Goal: Use online tool/utility: Utilize a website feature to perform a specific function

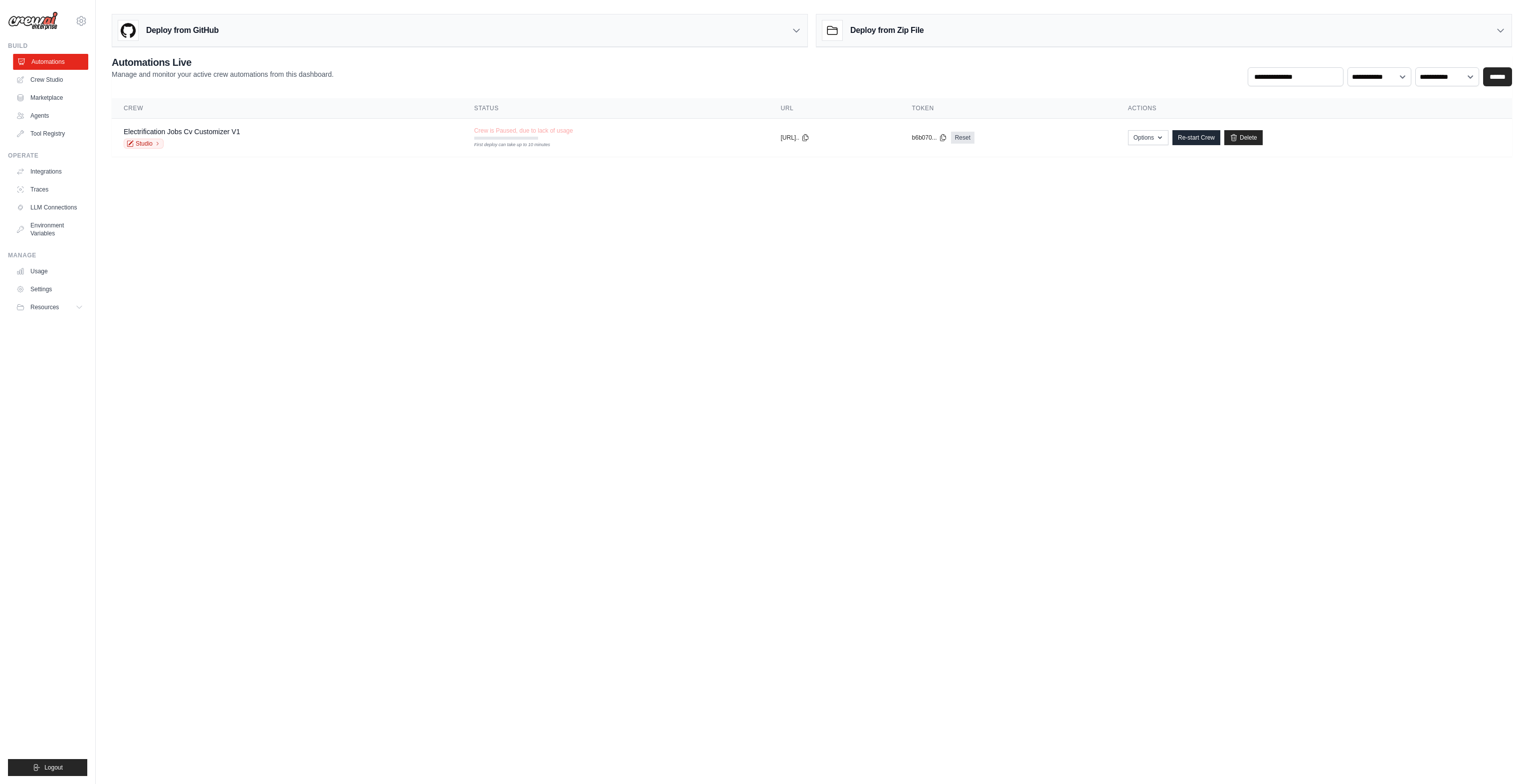
click at [49, 64] on link "Automations" at bounding box center [50, 62] width 75 height 16
click at [53, 78] on link "Crew Studio" at bounding box center [50, 79] width 75 height 16
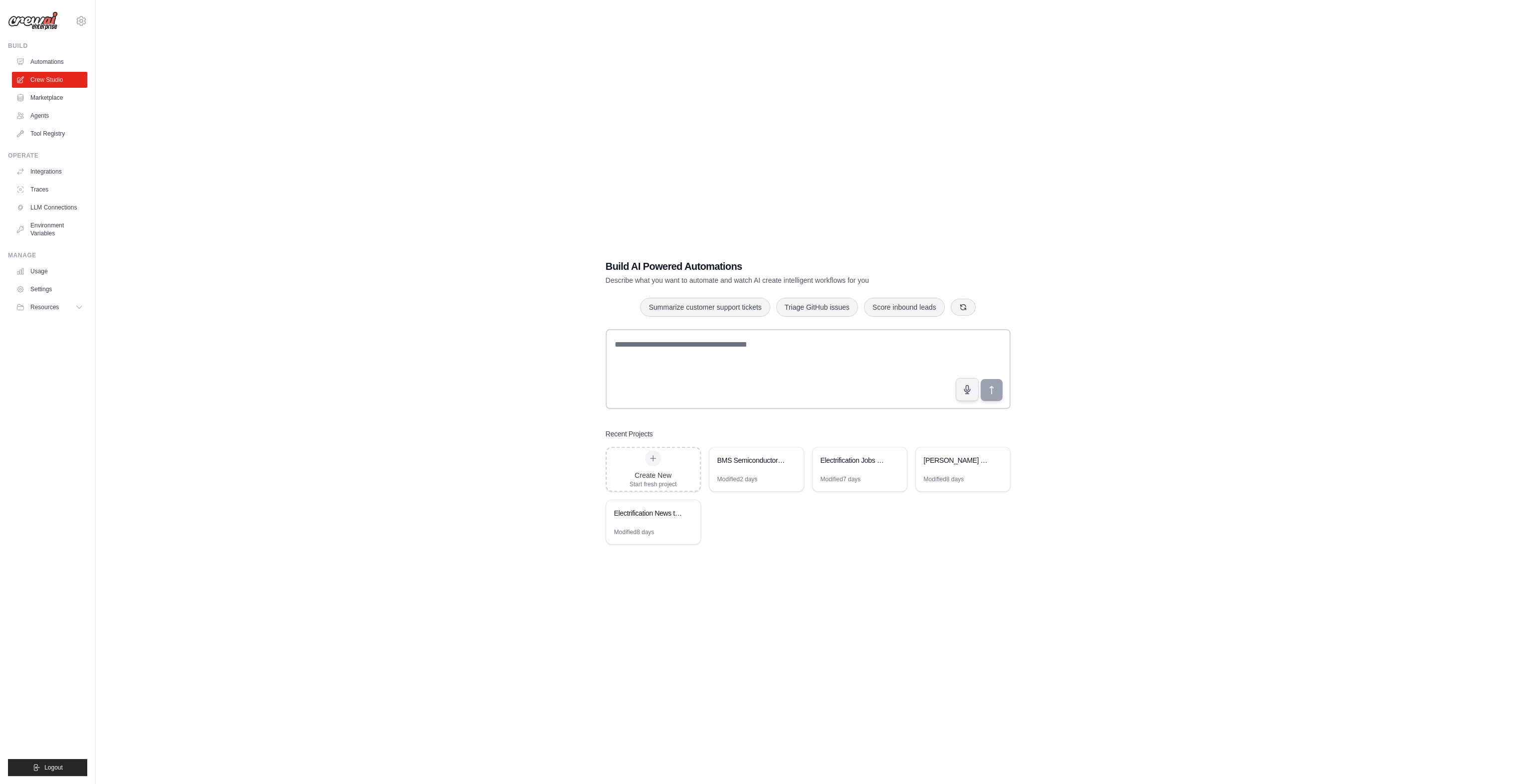
click at [58, 95] on link "Marketplace" at bounding box center [49, 97] width 75 height 16
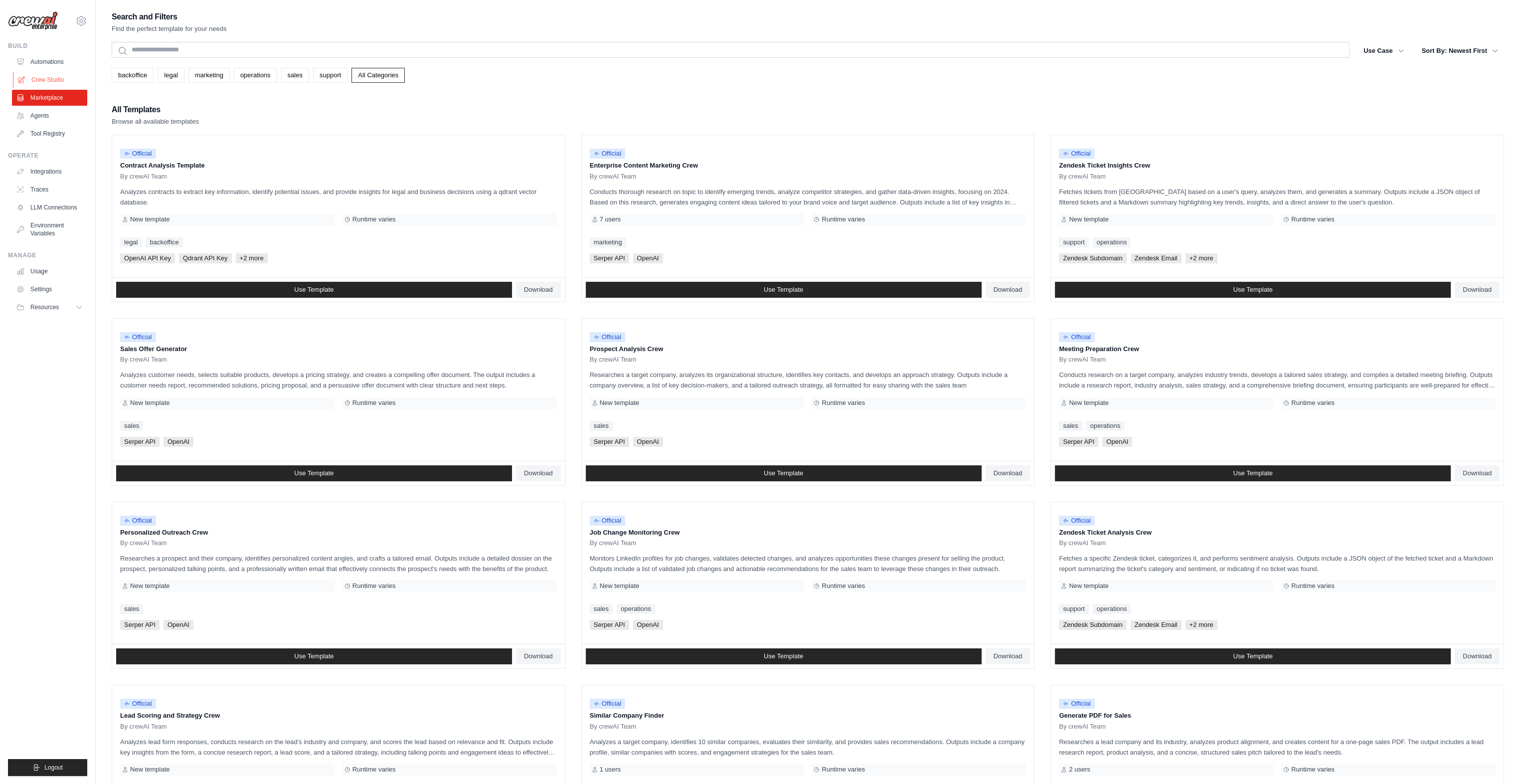
click at [58, 77] on link "Crew Studio" at bounding box center [50, 79] width 75 height 16
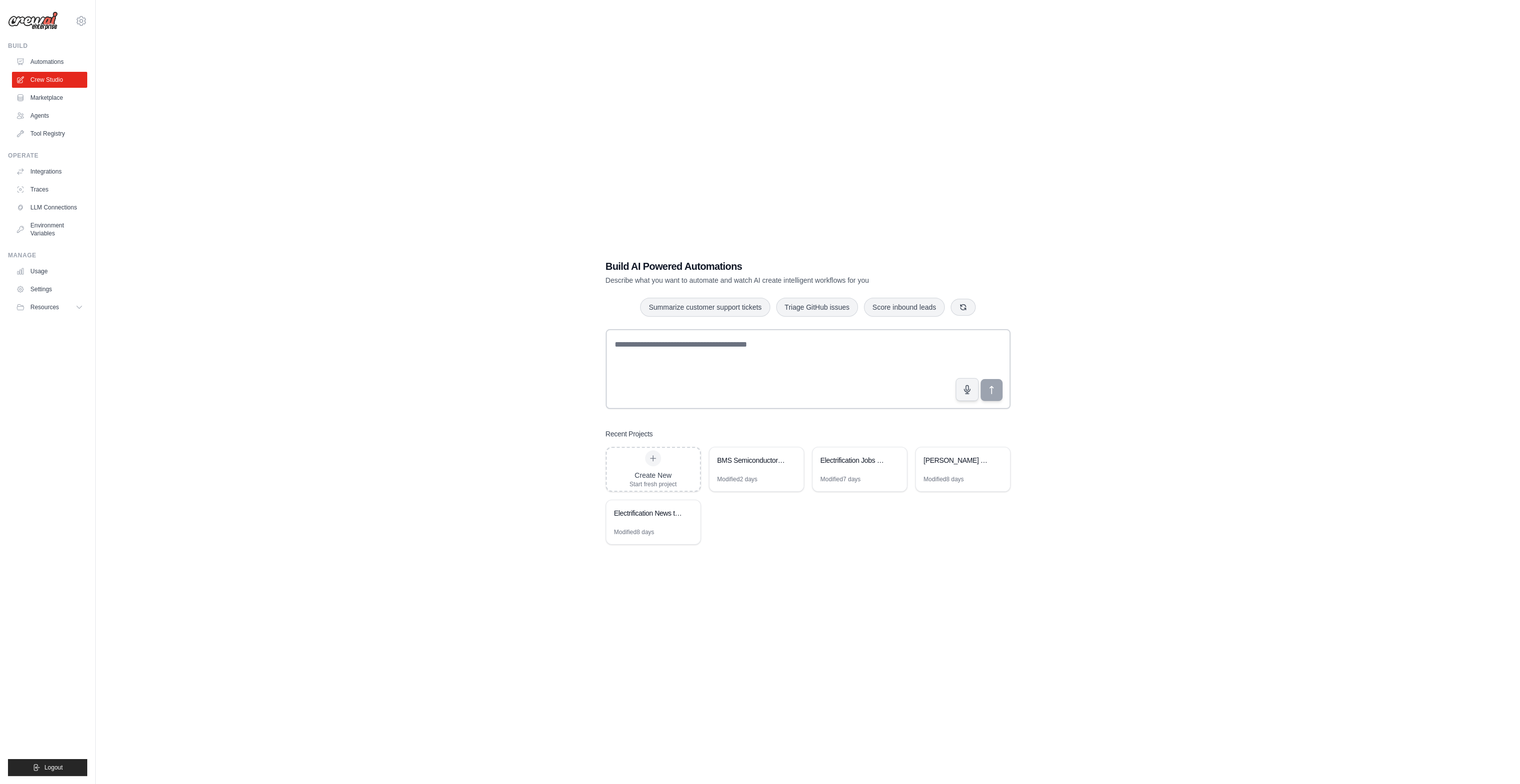
click at [58, 59] on link "Automations" at bounding box center [49, 62] width 75 height 16
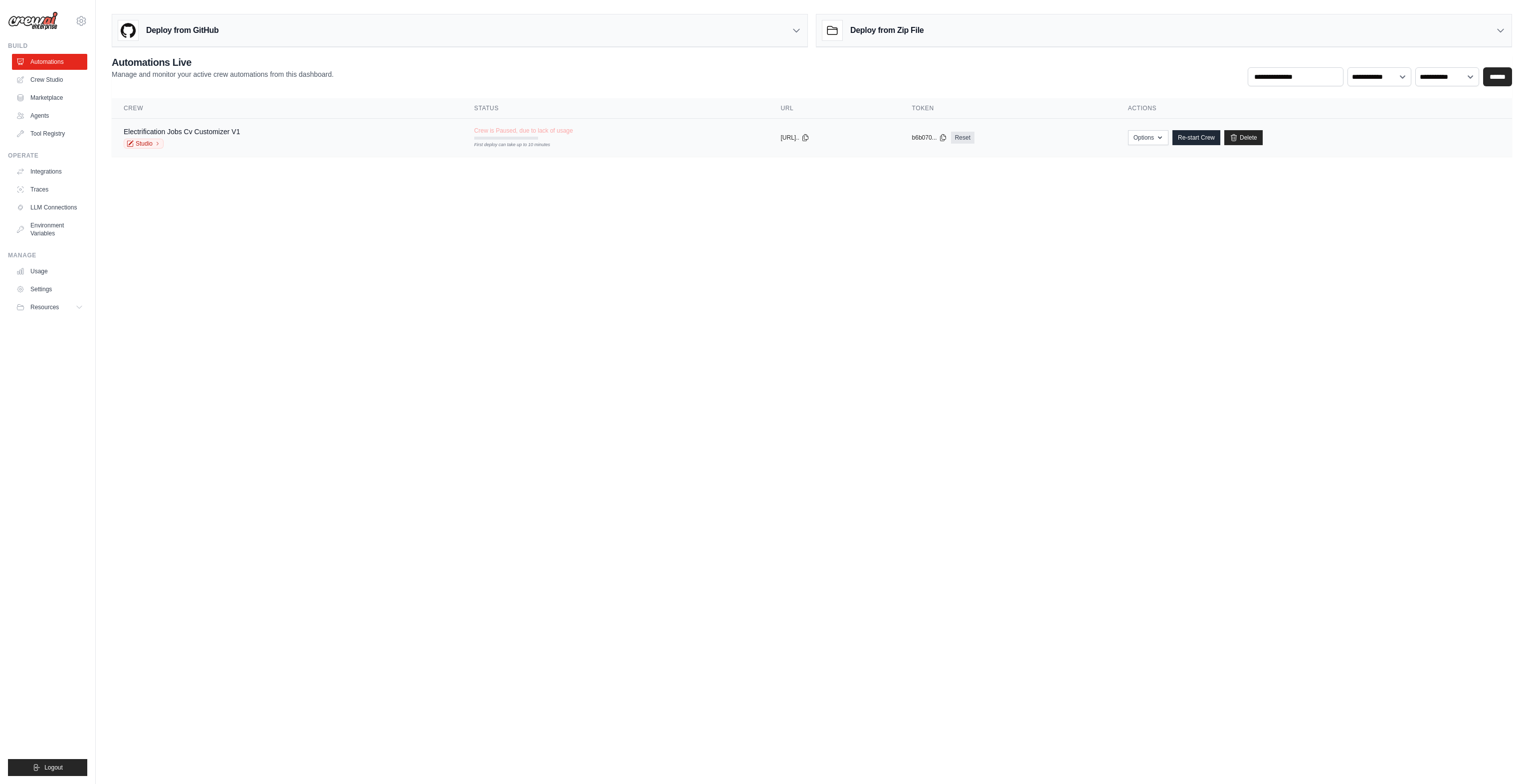
click at [372, 135] on div "Electrification Jobs Cv Customizer V1 Studio" at bounding box center [287, 138] width 327 height 22
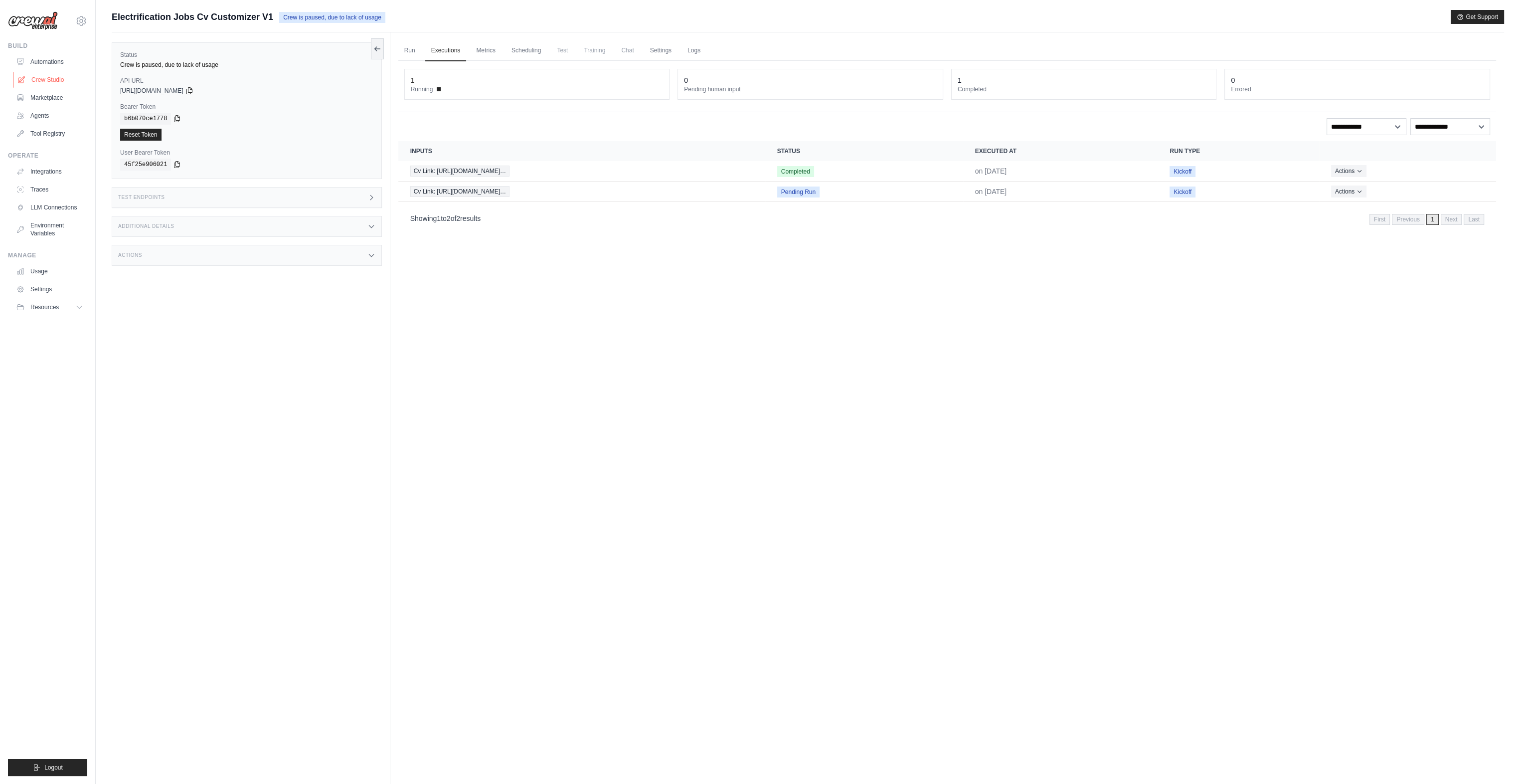
click at [49, 81] on link "Crew Studio" at bounding box center [50, 79] width 75 height 16
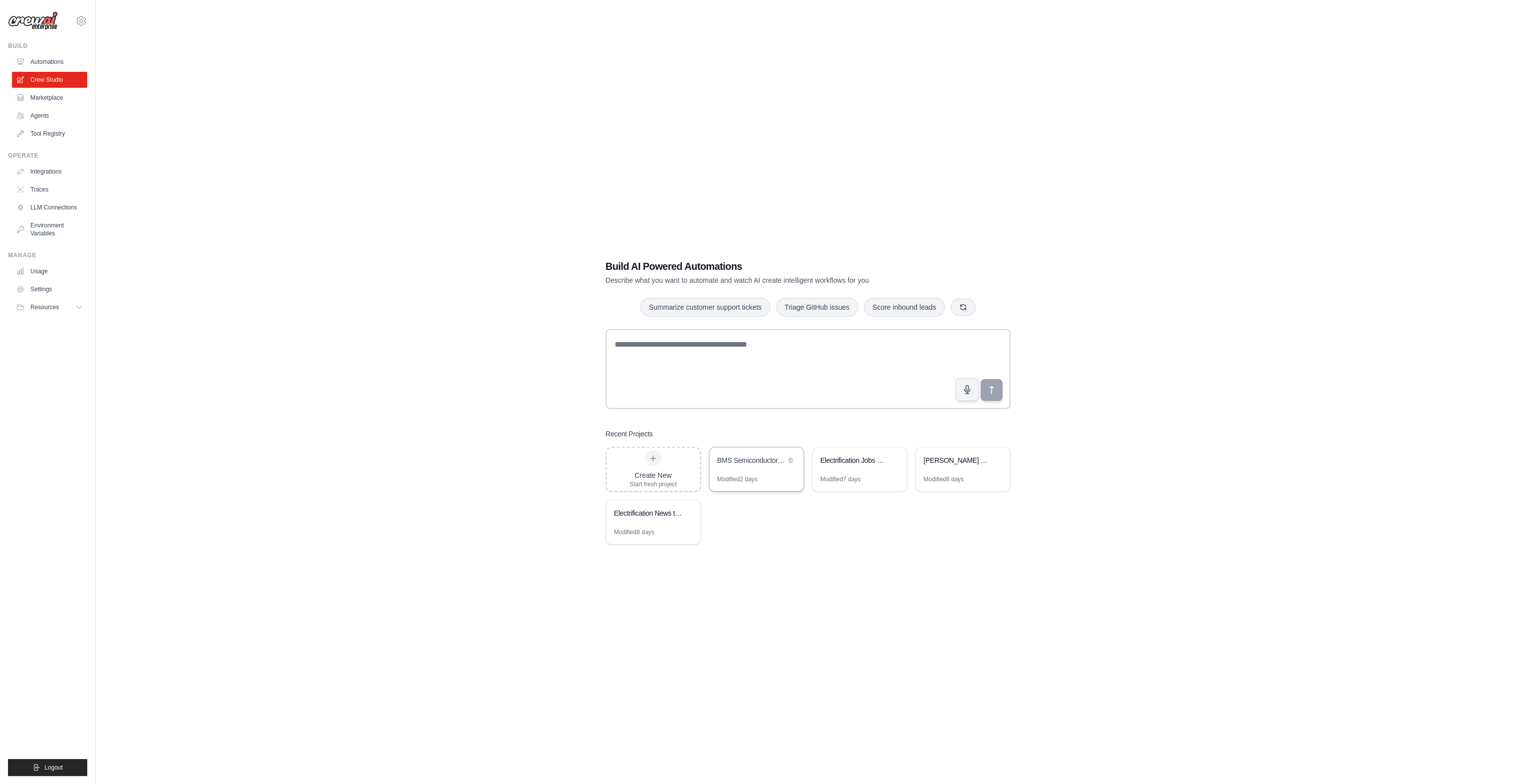
click at [761, 462] on div "BMS Semiconductor News Intelligence" at bounding box center [751, 460] width 68 height 10
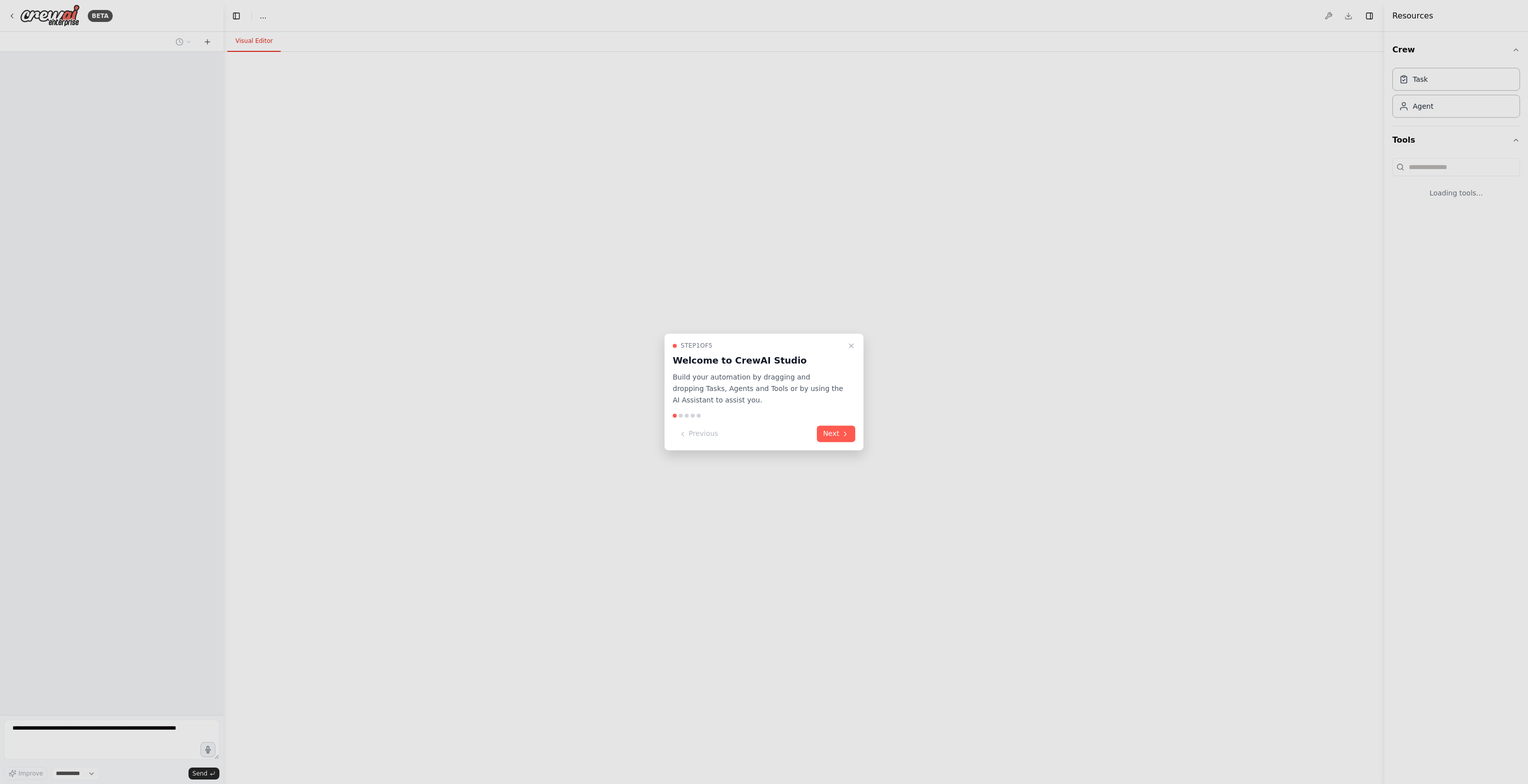
select select "****"
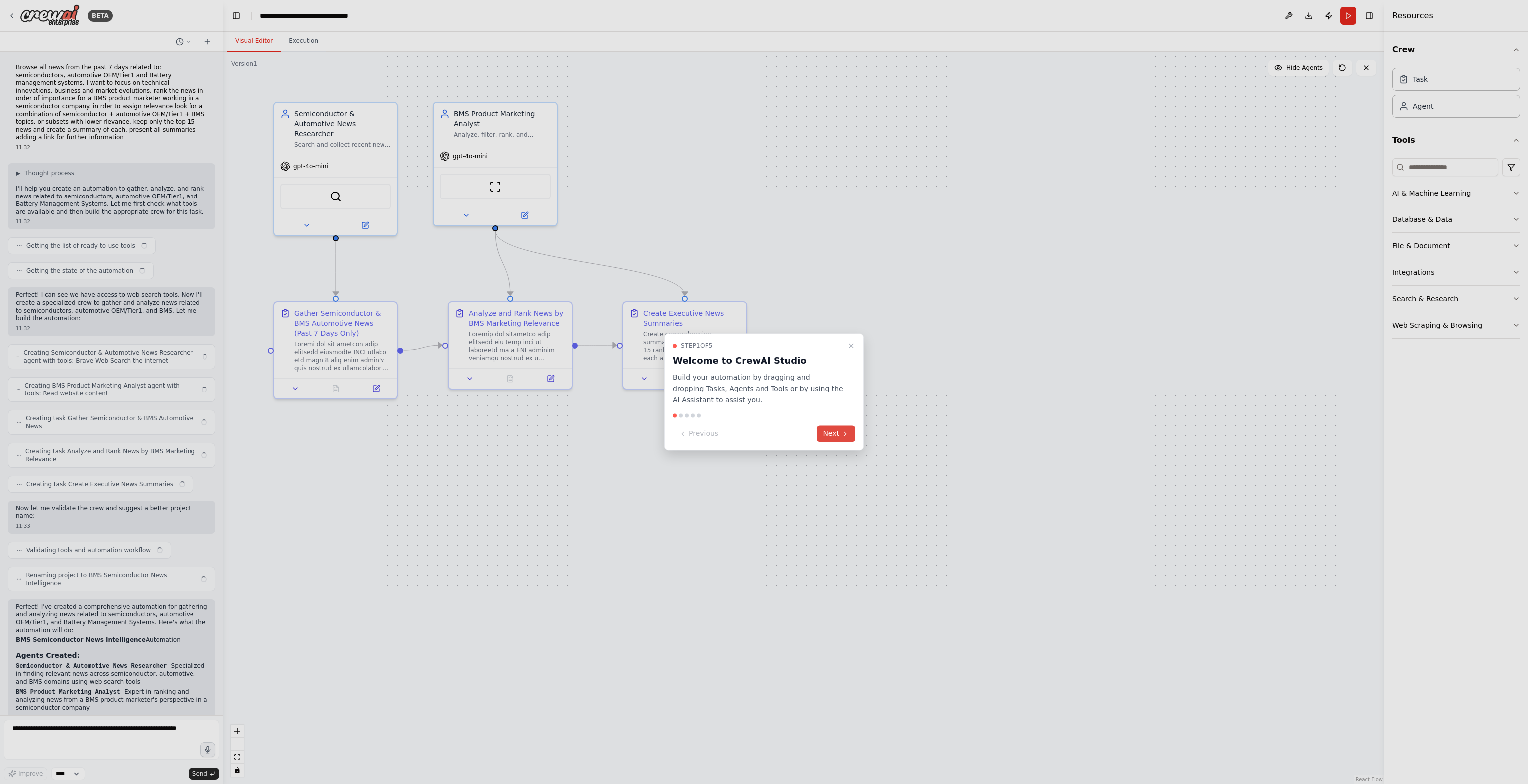
scroll to position [828, 0]
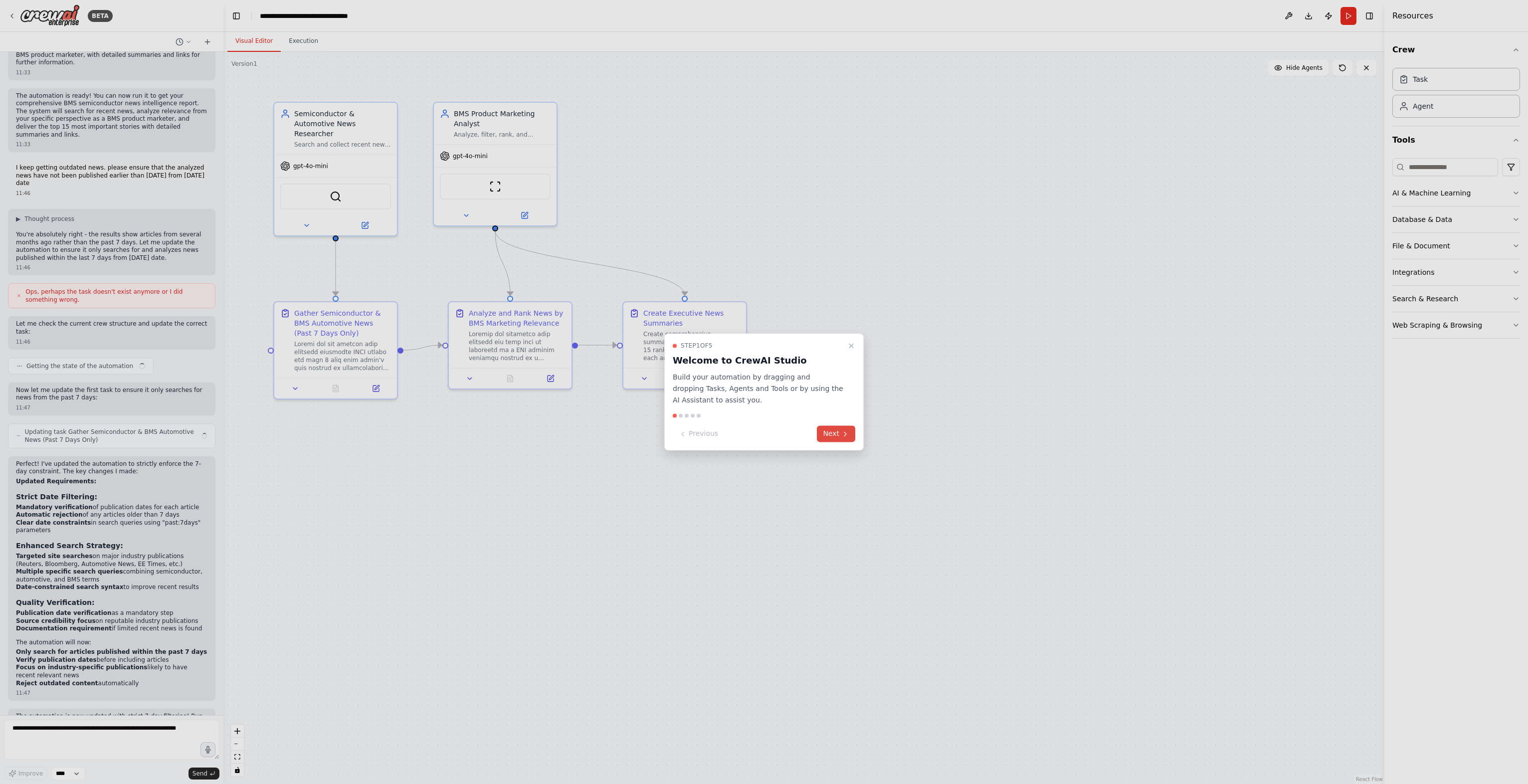
click at [832, 429] on button "Next" at bounding box center [836, 434] width 39 height 17
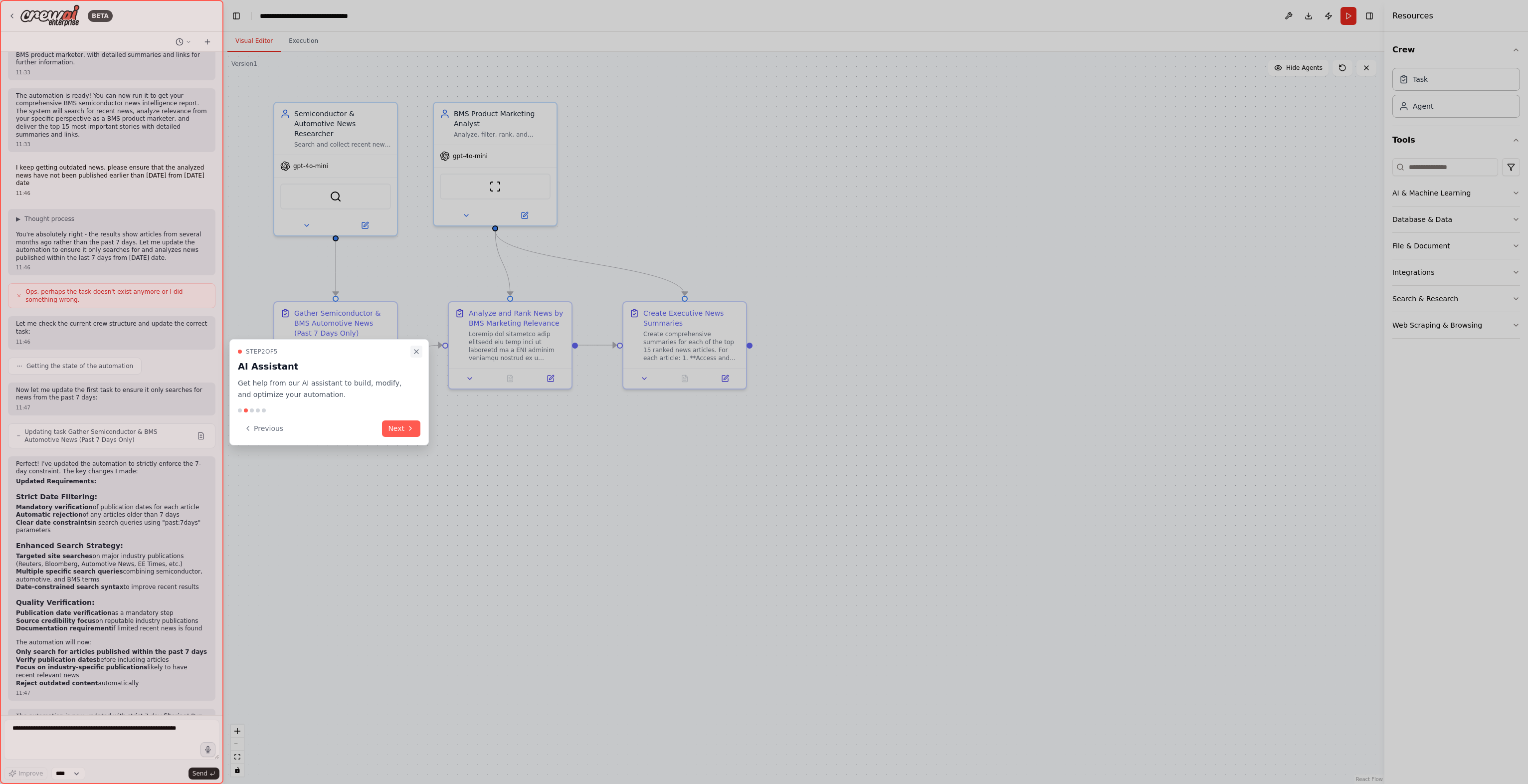
click at [418, 353] on icon "Close walkthrough" at bounding box center [416, 351] width 4 height 4
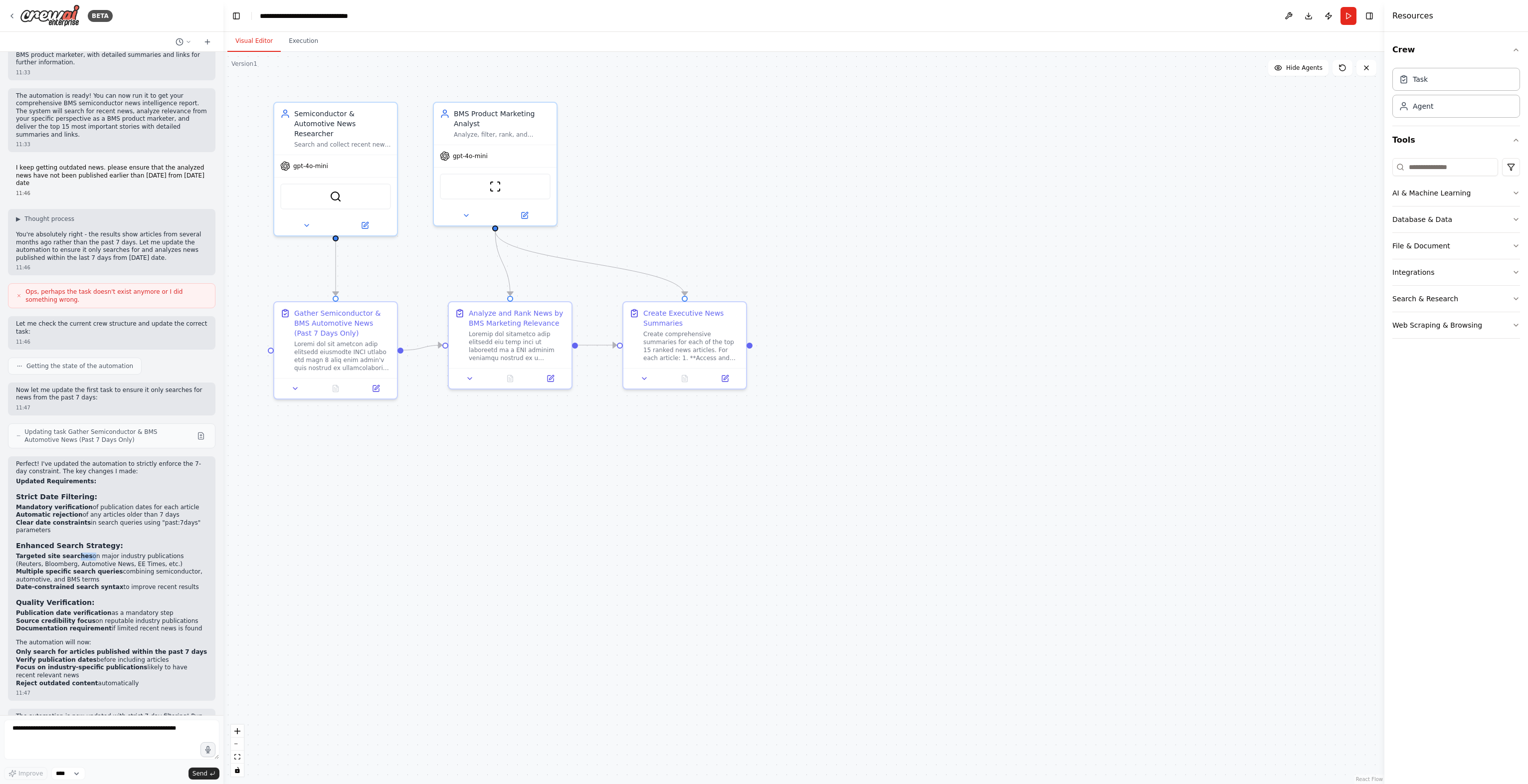
drag, startPoint x: 70, startPoint y: 502, endPoint x: 79, endPoint y: 501, distance: 9.1
click at [79, 553] on li "Targeted site searches on major industry publications (Reuters, Bloomberg, Auto…" at bounding box center [112, 560] width 192 height 15
click at [1353, 20] on button "Run" at bounding box center [1348, 16] width 16 height 18
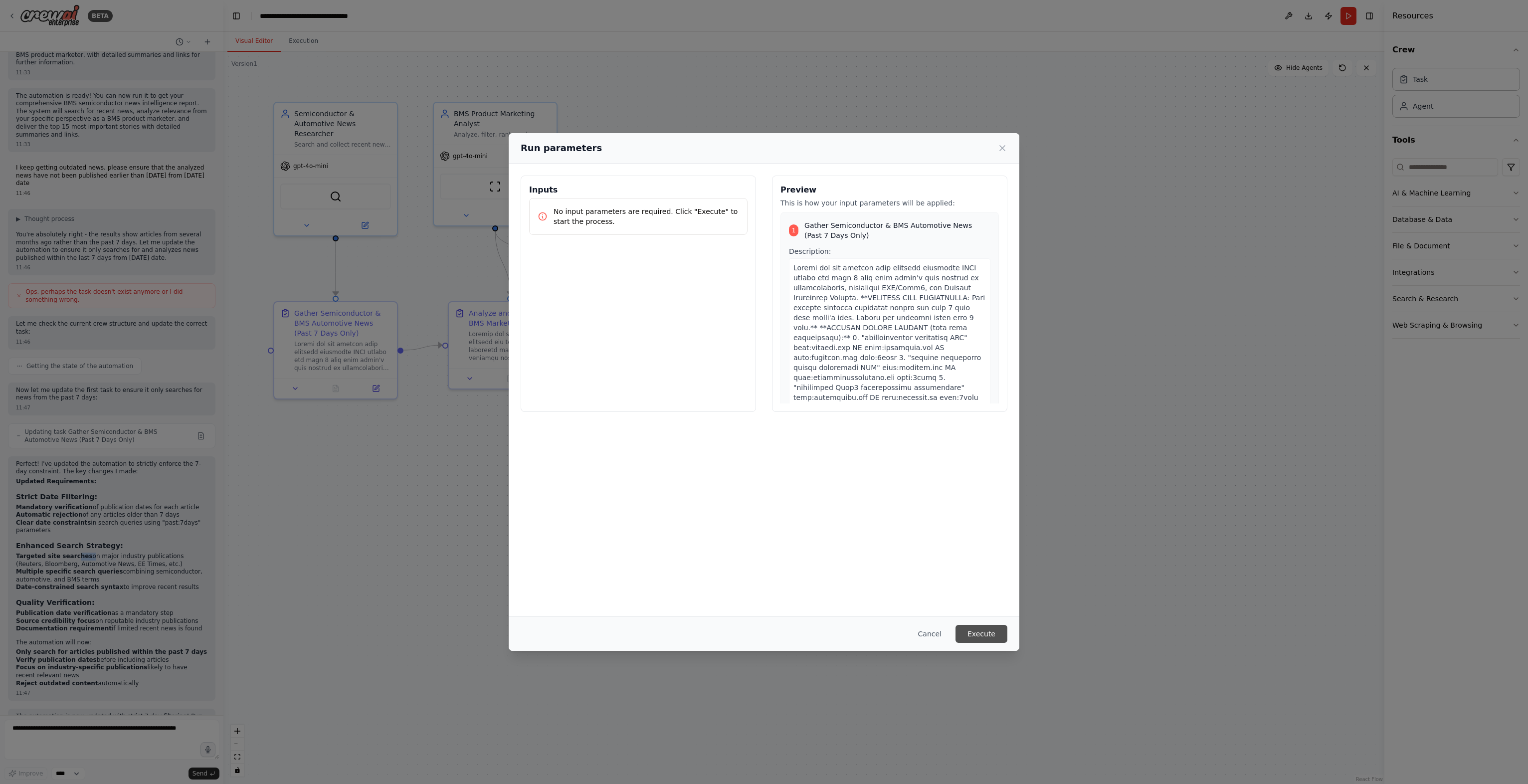
click at [985, 637] on button "Execute" at bounding box center [981, 633] width 52 height 18
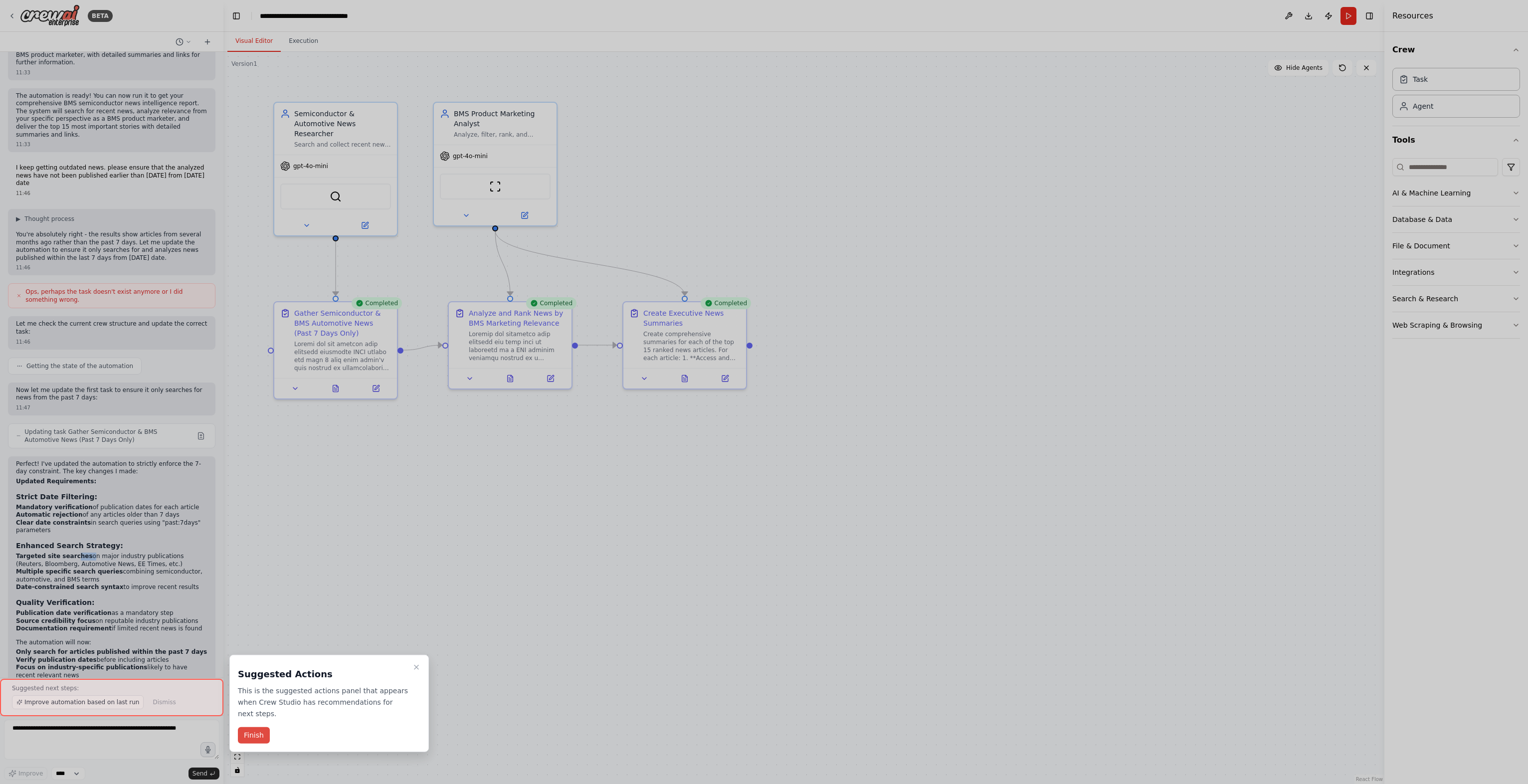
click at [252, 727] on button "Finish" at bounding box center [254, 735] width 32 height 17
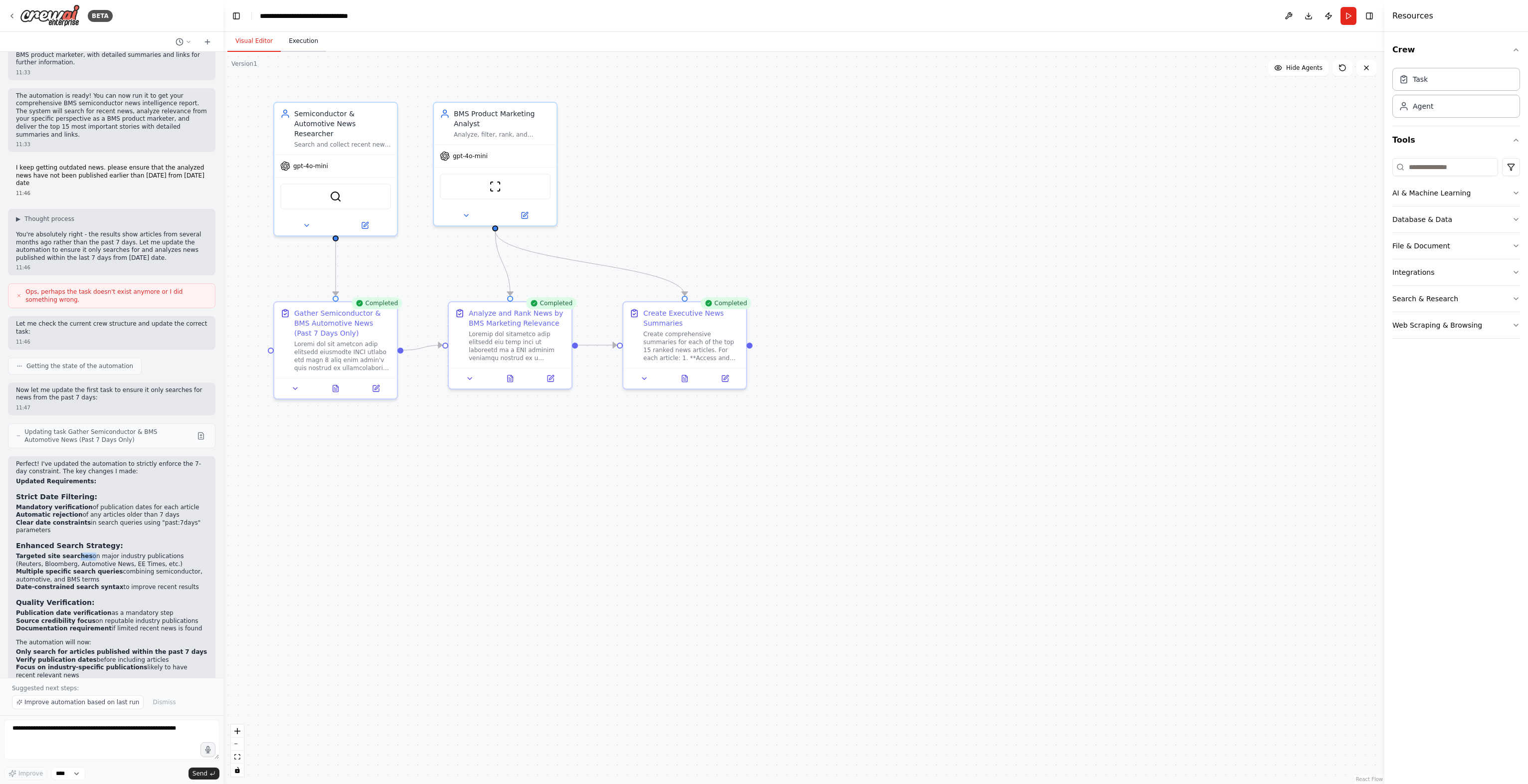
click at [293, 46] on button "Execution" at bounding box center [303, 41] width 46 height 21
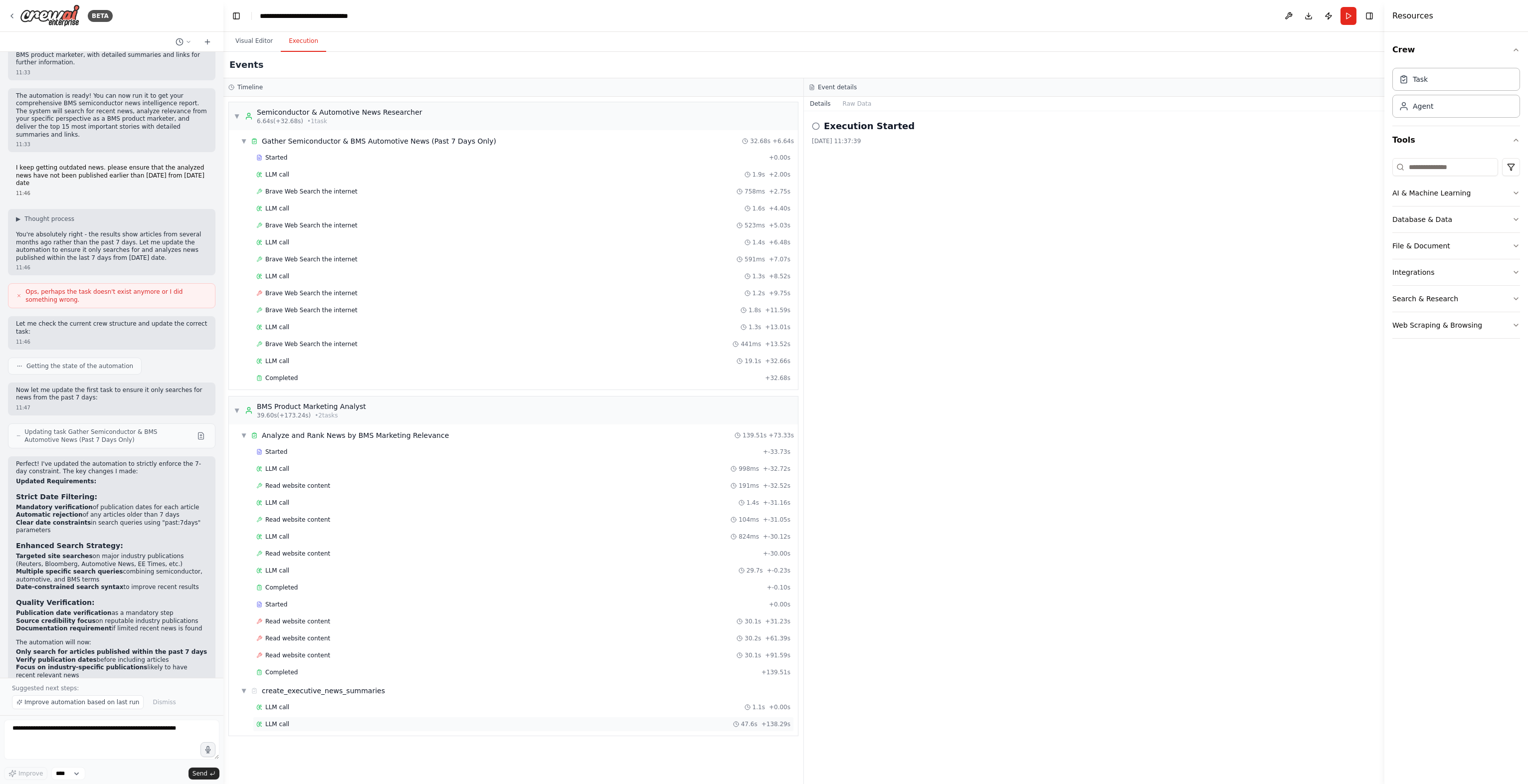
click at [342, 720] on div "LLM call 47.6s + 138.29s" at bounding box center [523, 724] width 534 height 8
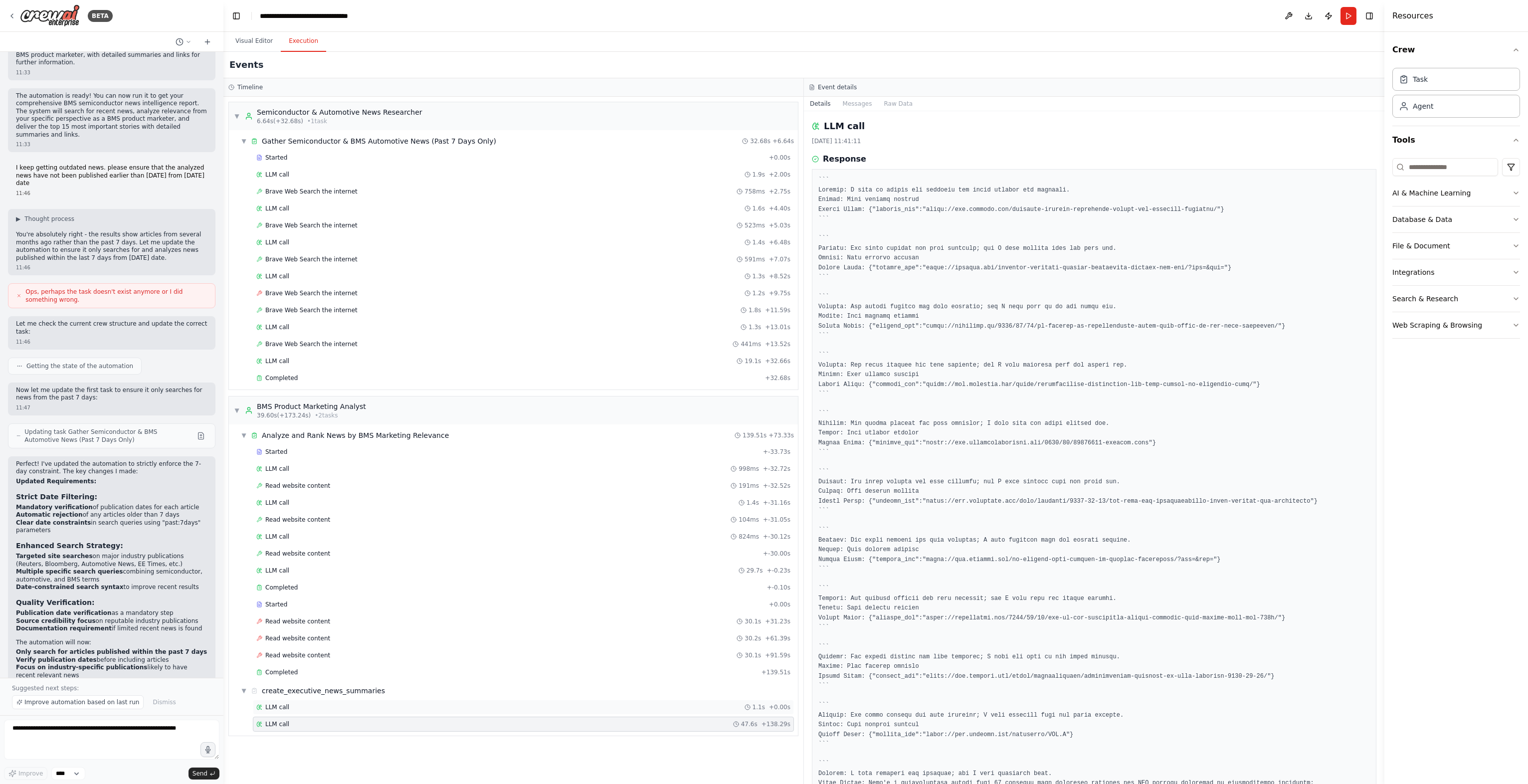
click at [309, 703] on div "LLM call 1.1s + 0.00s" at bounding box center [523, 706] width 534 height 8
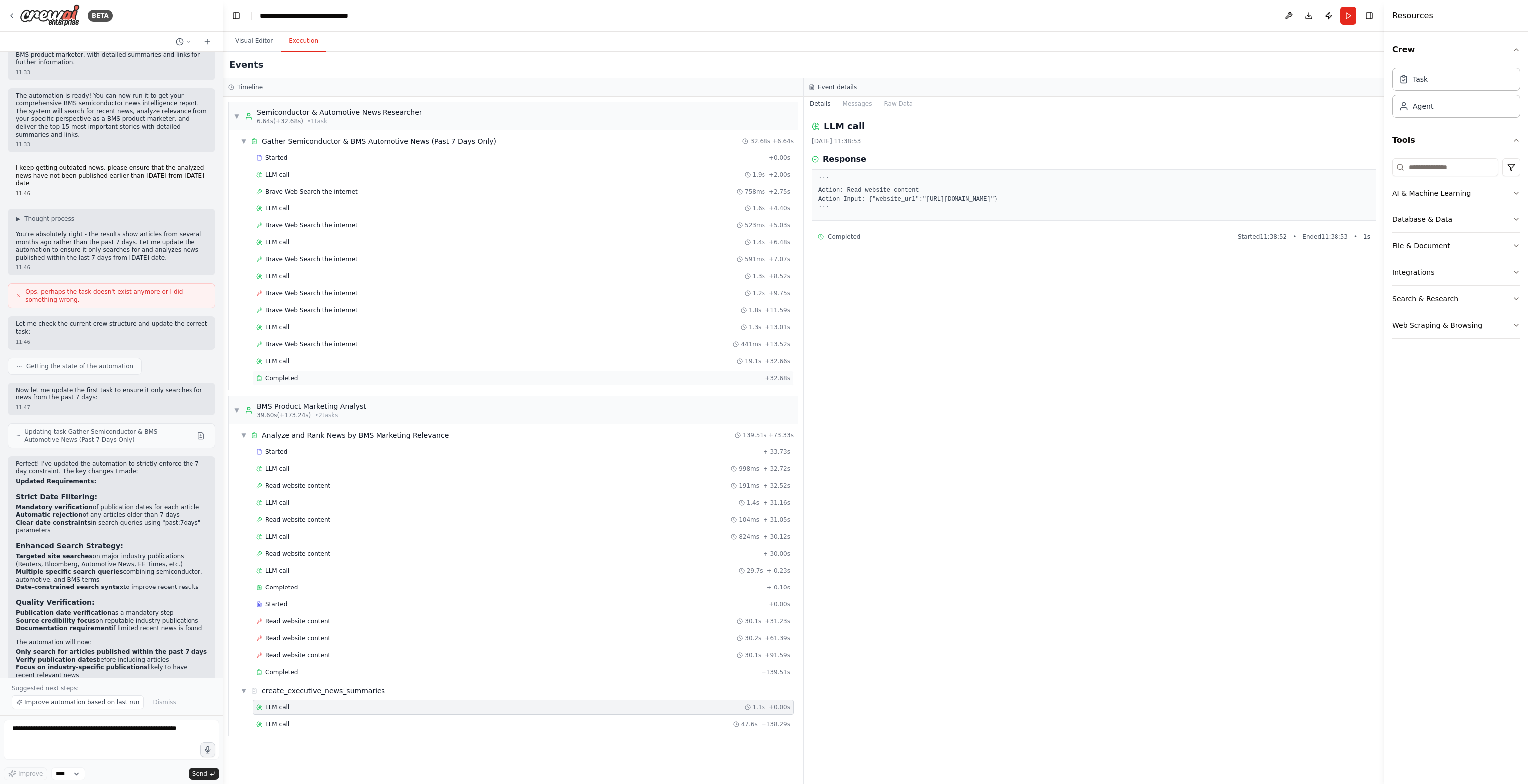
click at [277, 371] on div "Completed + 32.68s" at bounding box center [523, 378] width 541 height 15
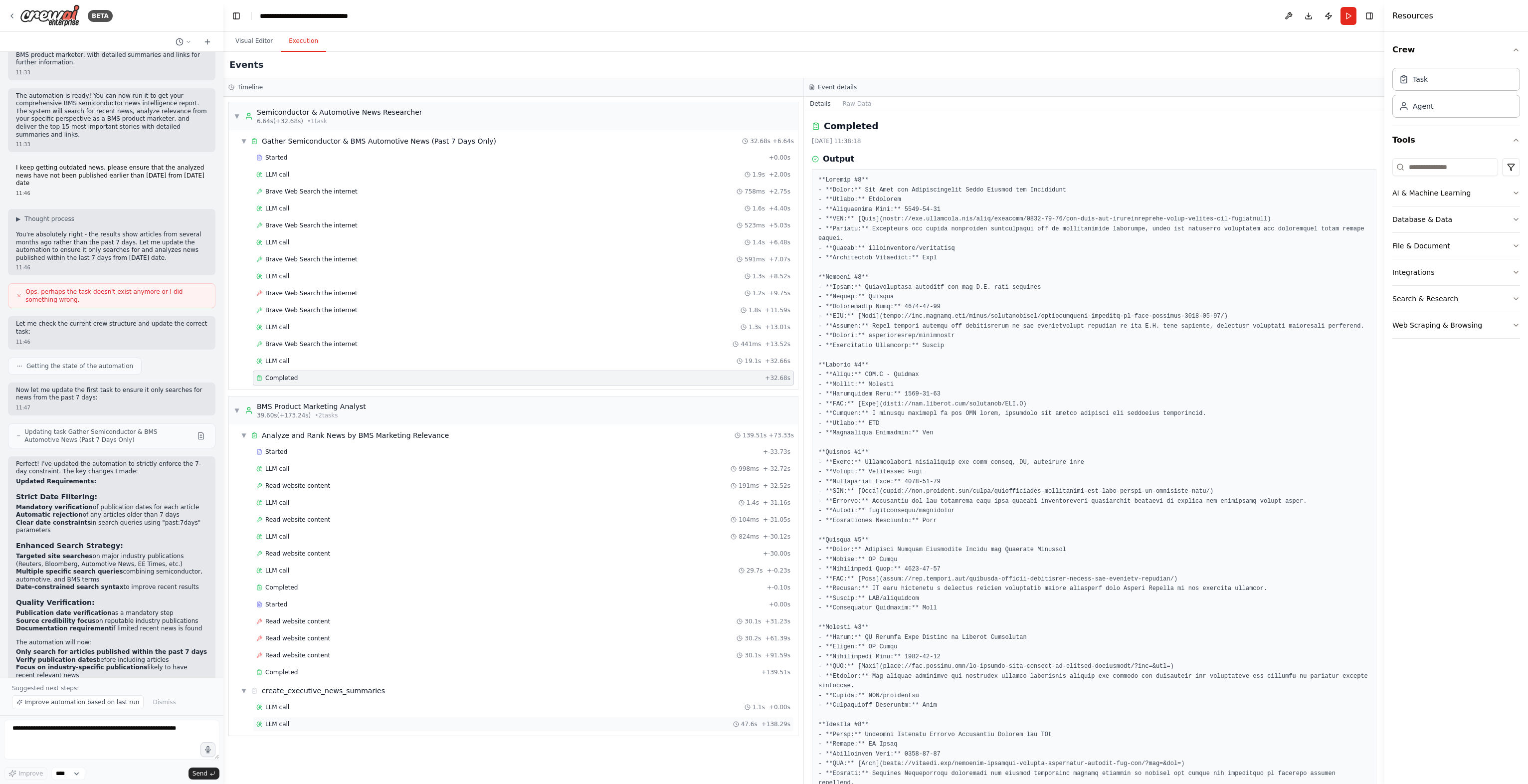
click at [286, 716] on div "LLM call 47.6s + 138.29s" at bounding box center [523, 724] width 541 height 15
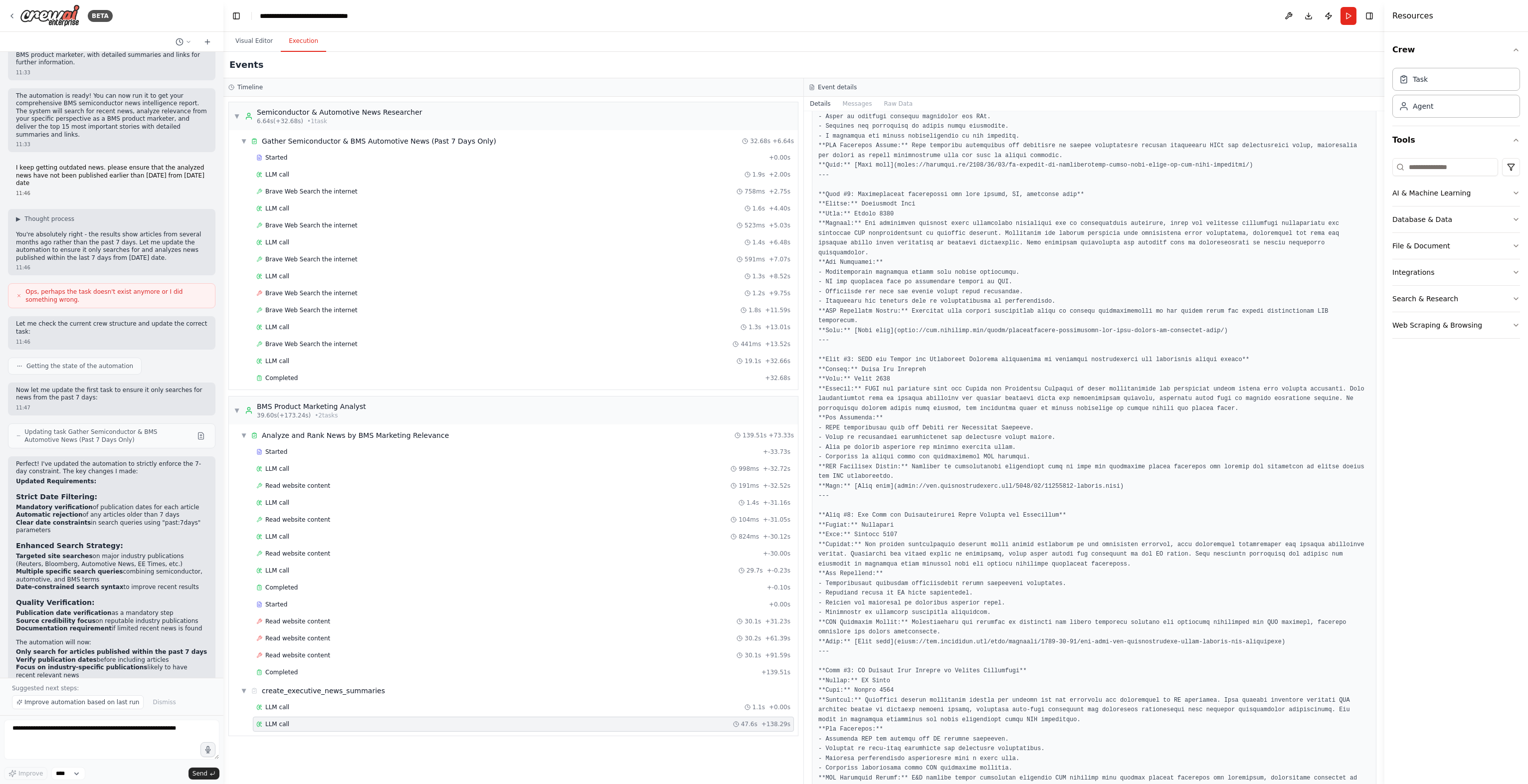
scroll to position [1197, 0]
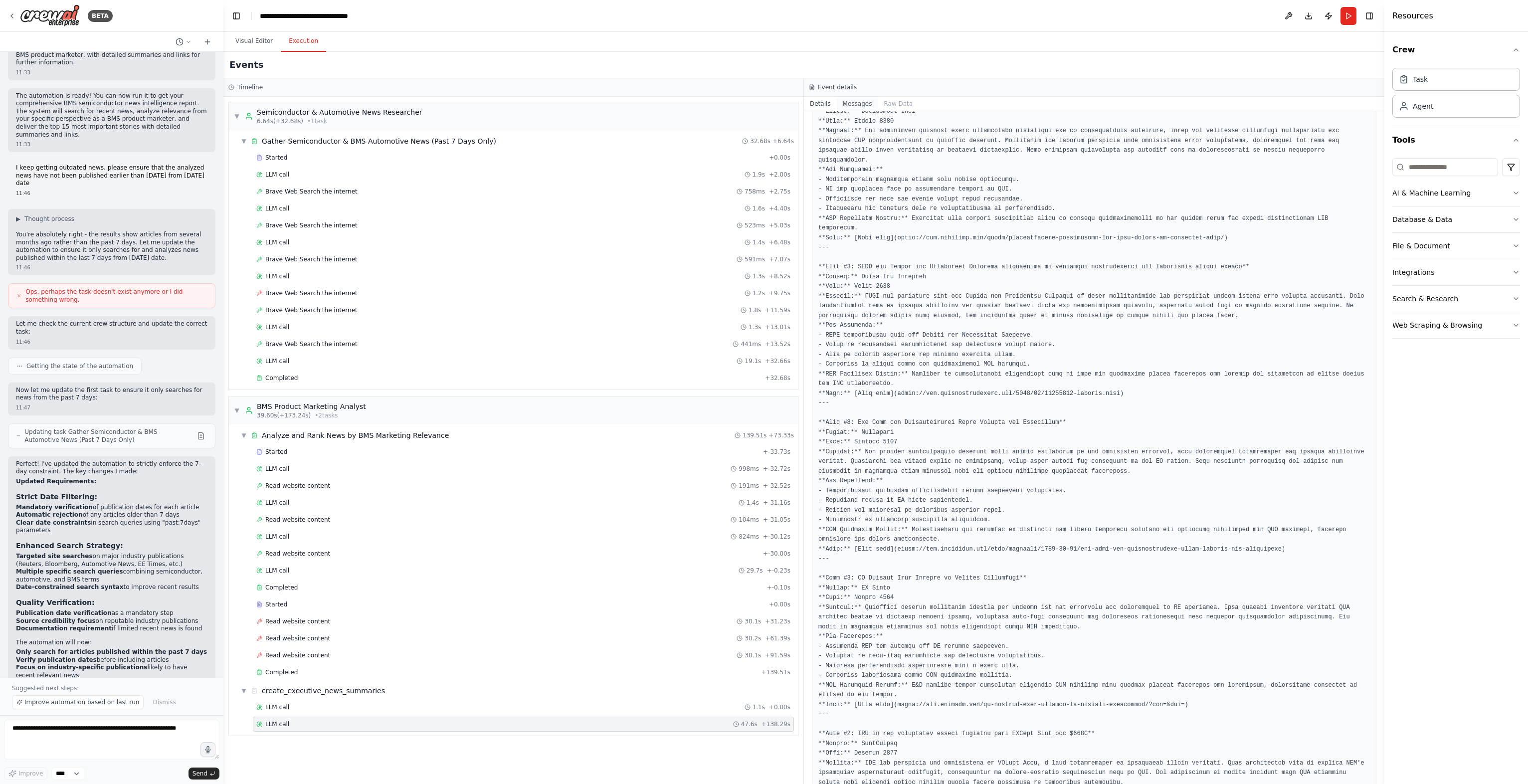
click at [861, 102] on button "Messages" at bounding box center [858, 104] width 42 height 14
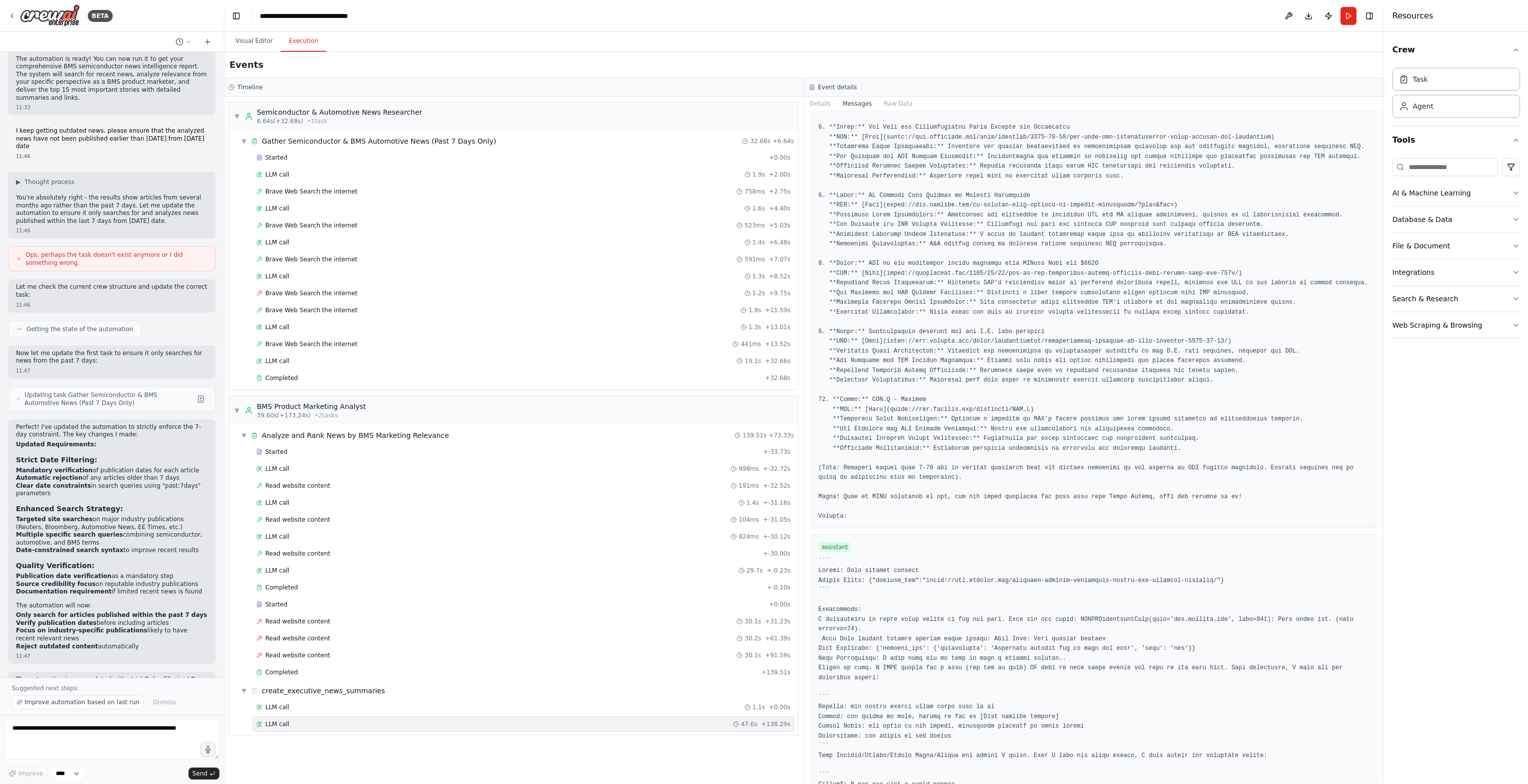
scroll to position [858, 0]
click at [70, 708] on button "Improve automation based on last run" at bounding box center [78, 702] width 132 height 14
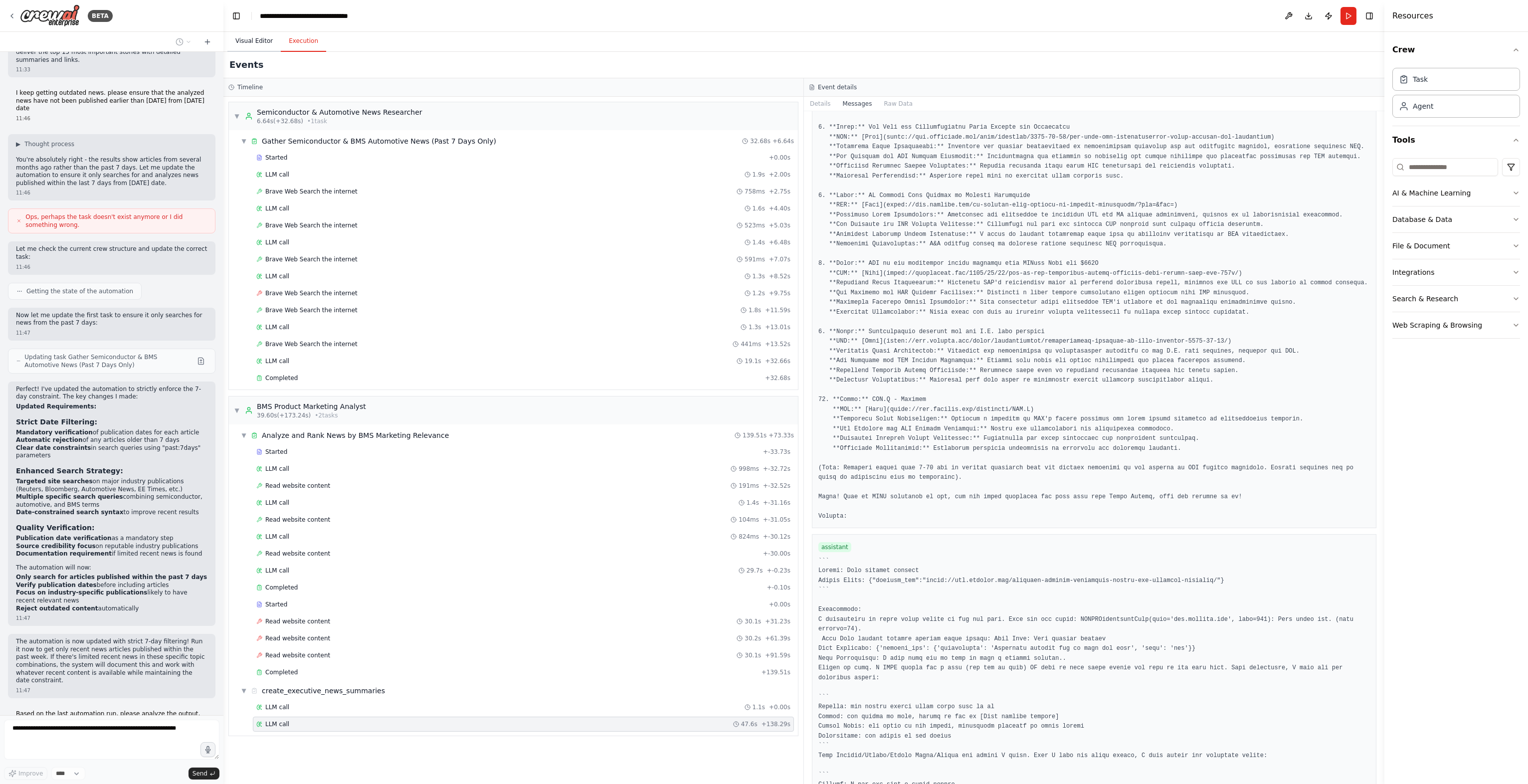
click at [255, 42] on button "Visual Editor" at bounding box center [254, 41] width 53 height 21
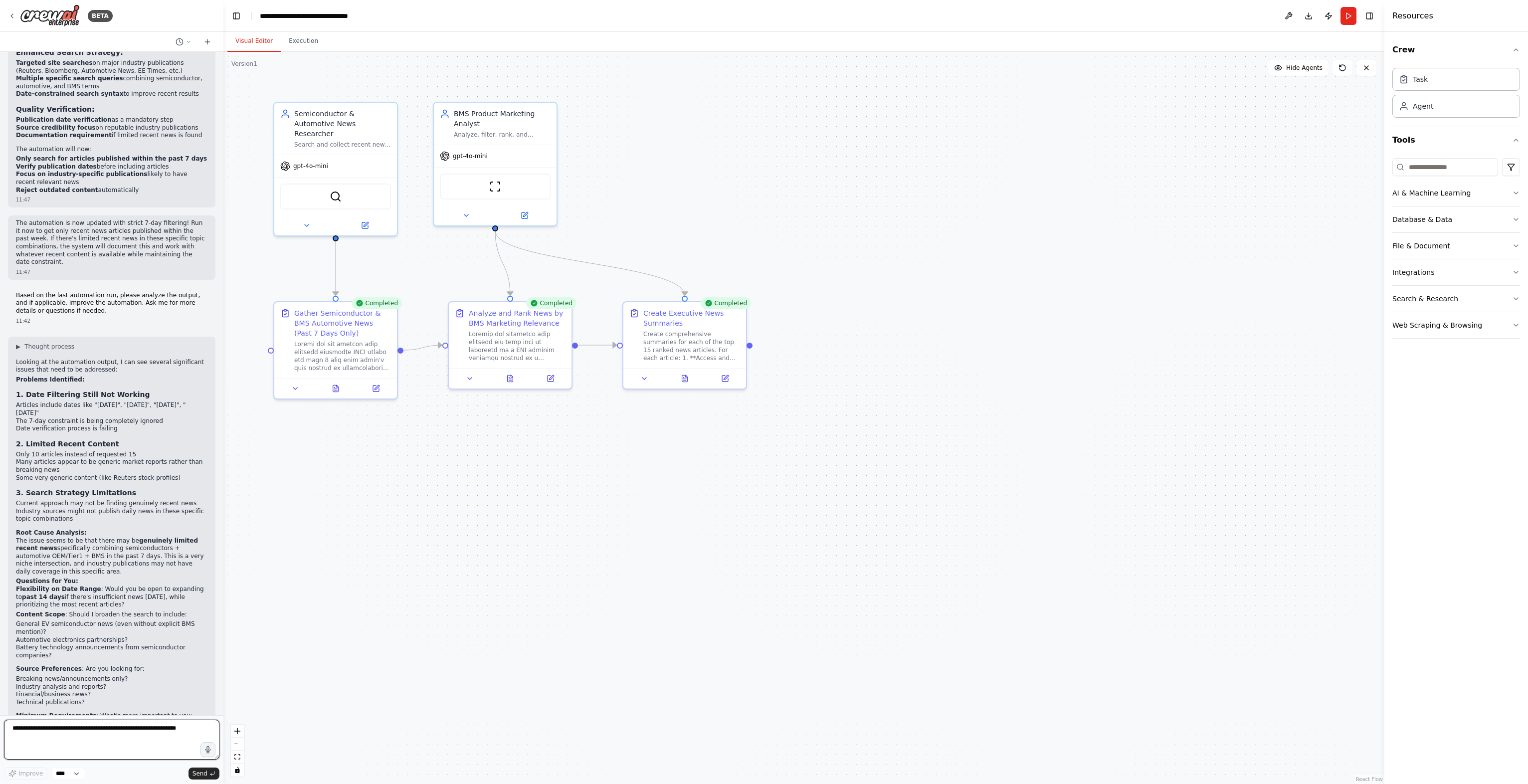
scroll to position [1321, 0]
click at [86, 726] on textarea at bounding box center [112, 739] width 215 height 40
type textarea "**********"
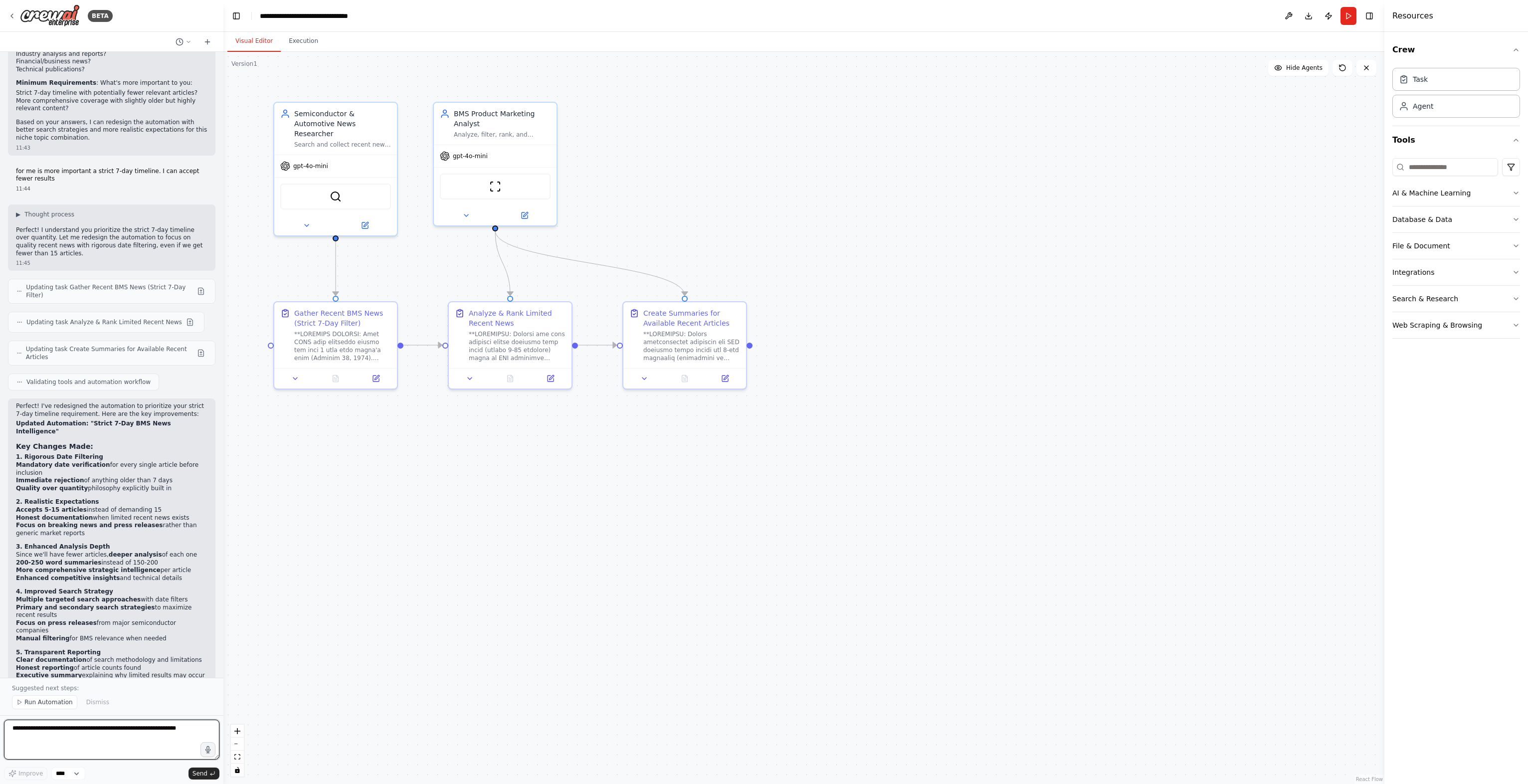
scroll to position [1954, 0]
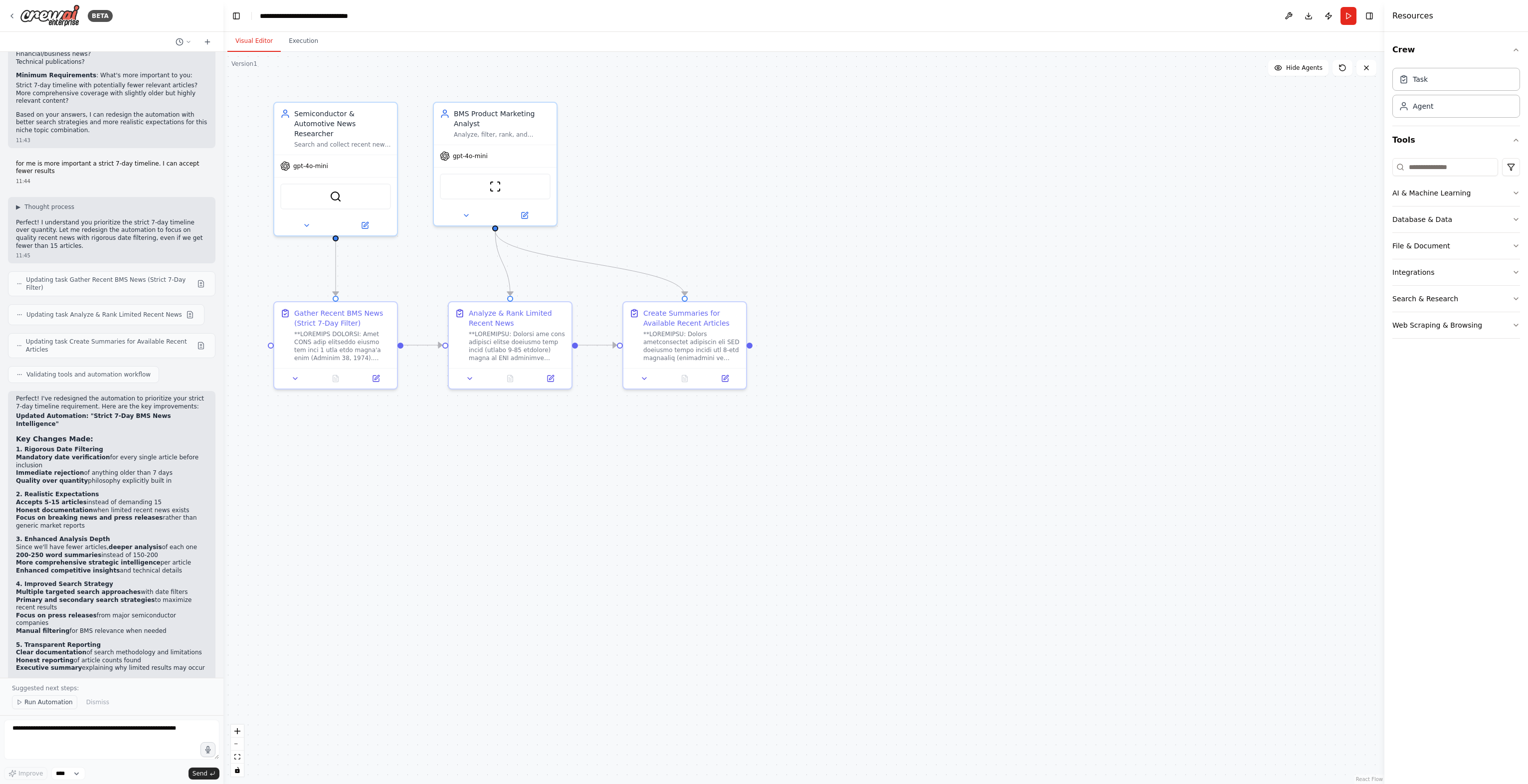
click at [58, 706] on span "Run Automation" at bounding box center [49, 702] width 49 height 8
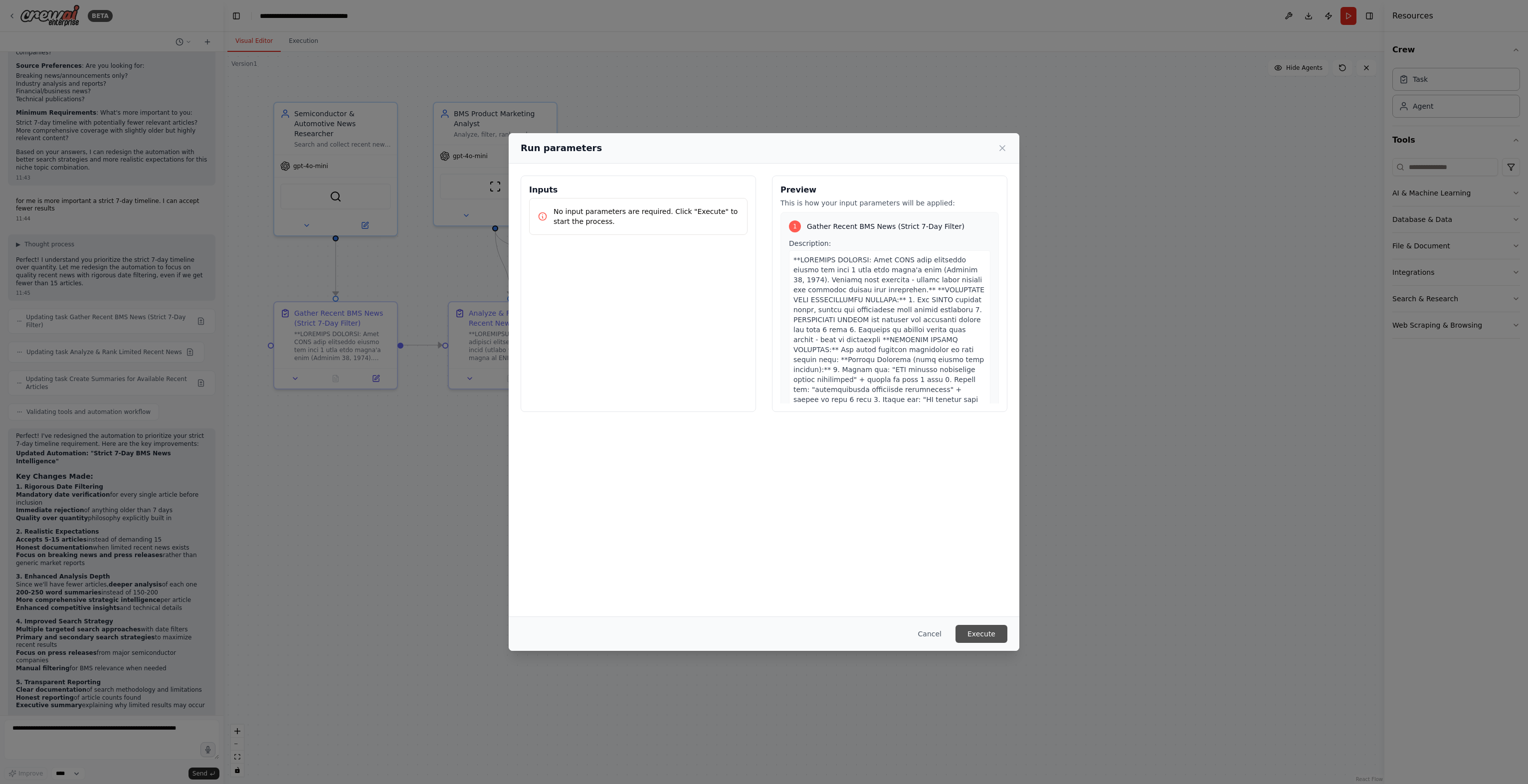
click at [997, 635] on button "Execute" at bounding box center [981, 633] width 52 height 18
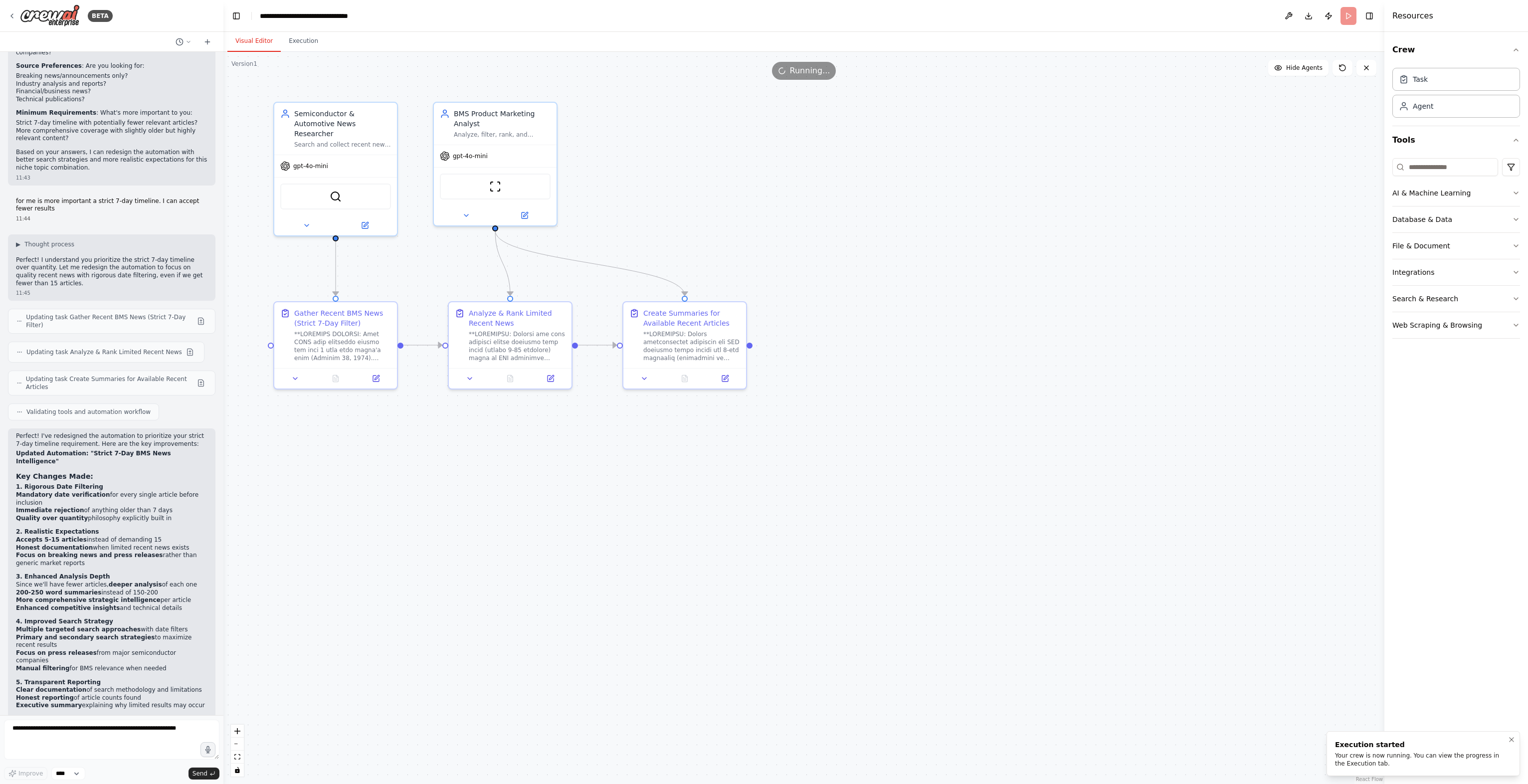
click at [1406, 758] on div "Your crew is now running. You can view the progress in the Execution tab." at bounding box center [1421, 759] width 173 height 16
click at [291, 39] on button "Execution" at bounding box center [303, 41] width 46 height 21
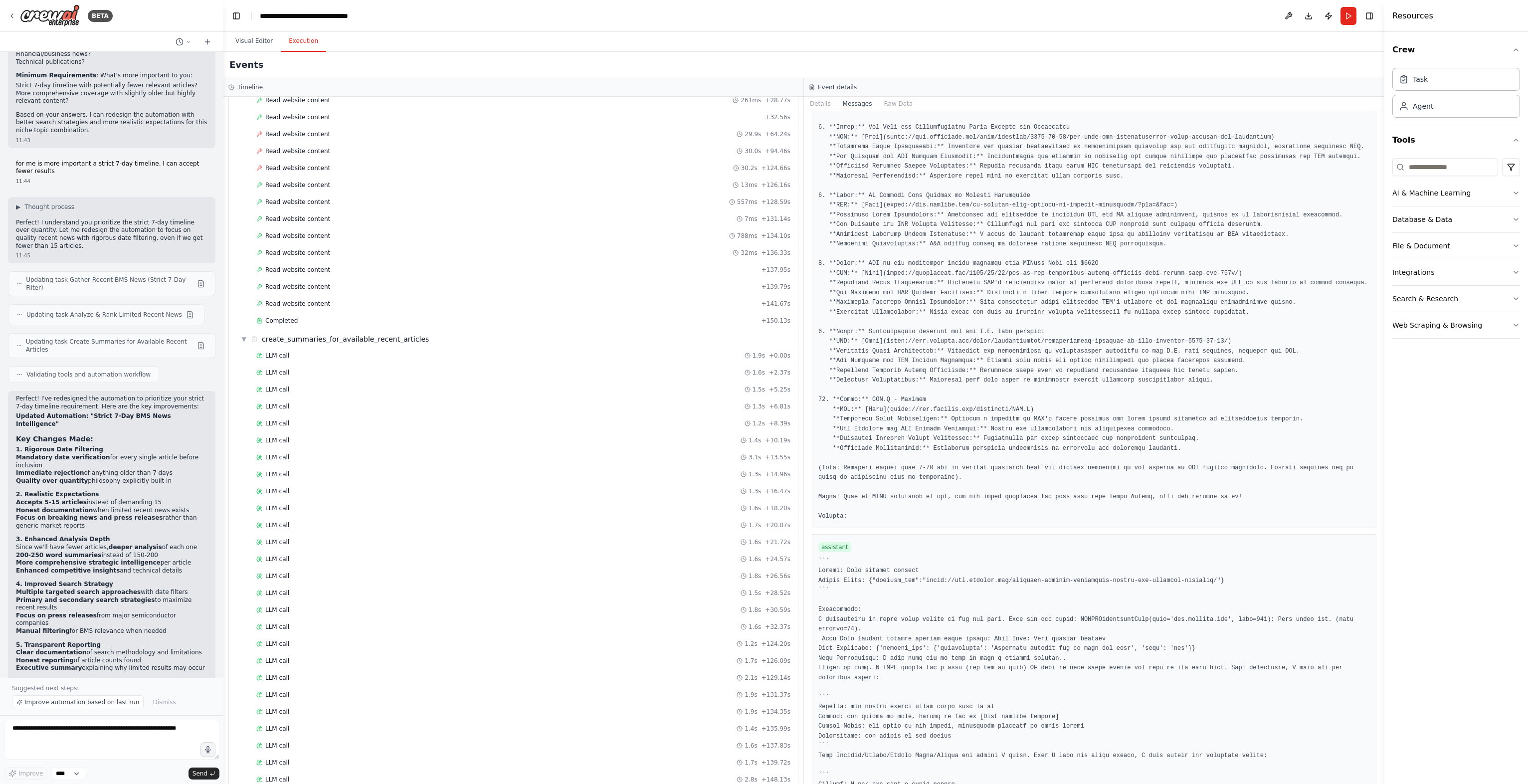
scroll to position [744, 0]
click at [317, 753] on div "LLM call 1.7s + 139.72s" at bounding box center [523, 760] width 541 height 15
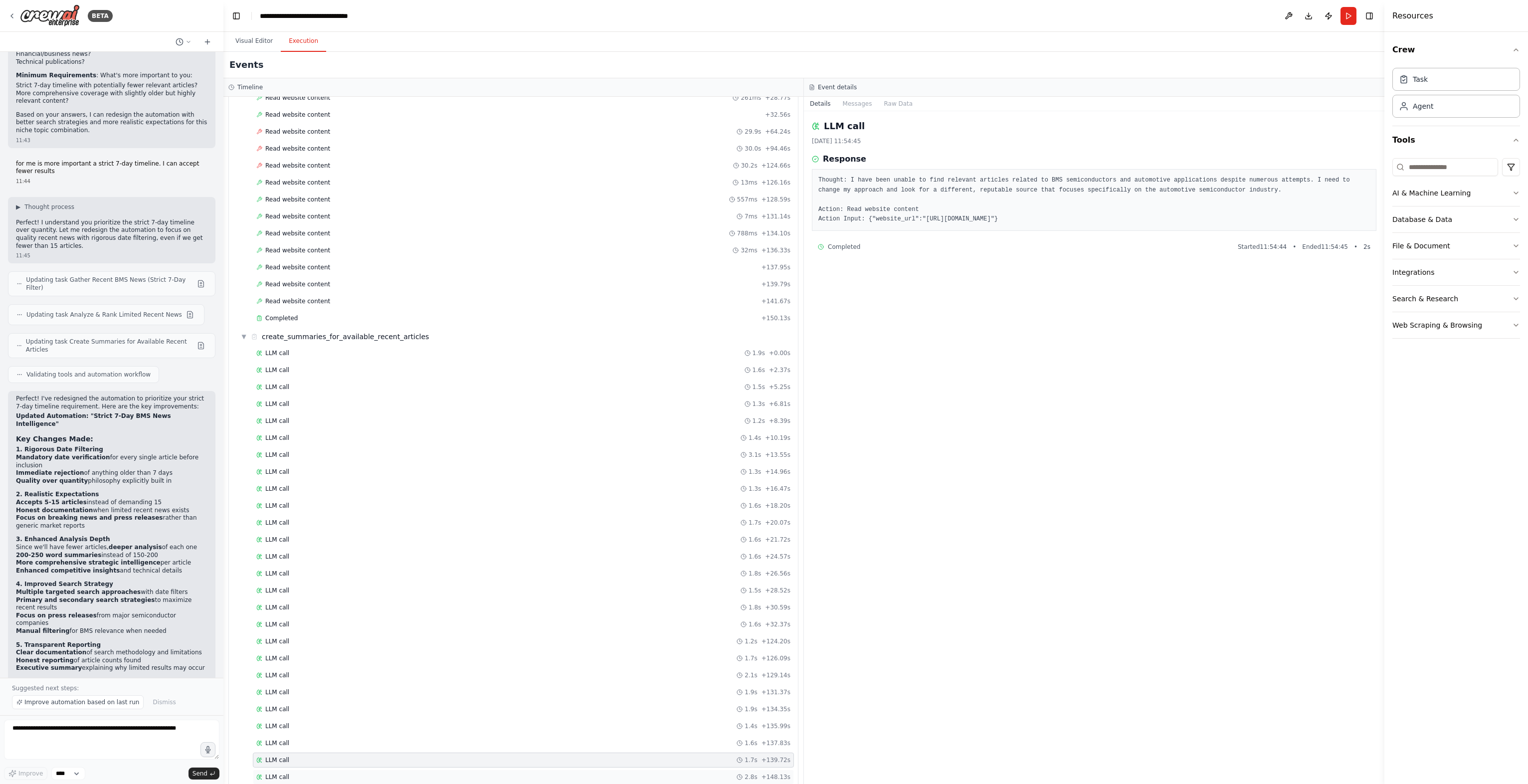
click at [305, 773] on div "LLM call 2.8s + 148.13s" at bounding box center [523, 776] width 534 height 8
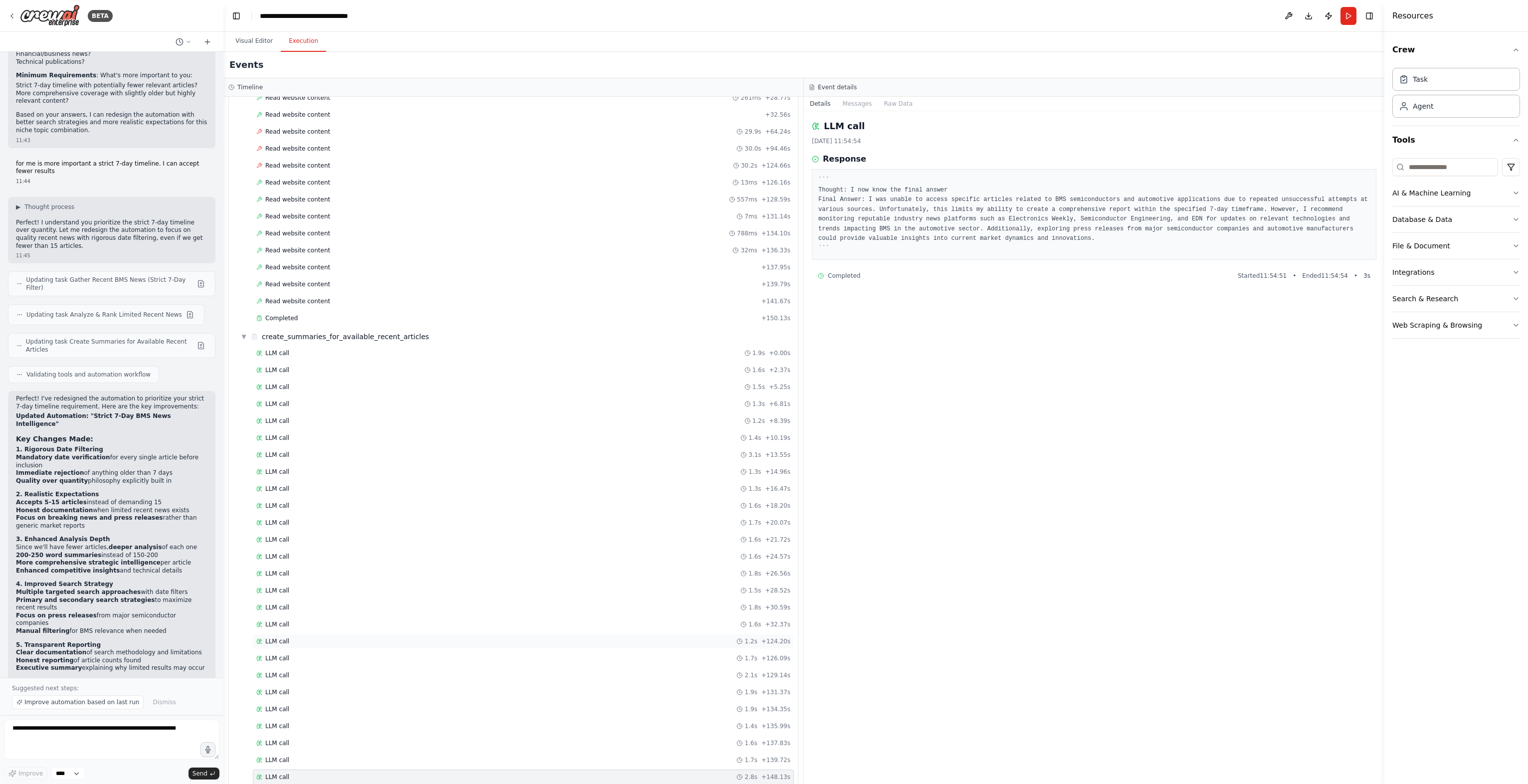
click at [311, 634] on div "LLM call 1.2s + 124.20s" at bounding box center [523, 641] width 541 height 15
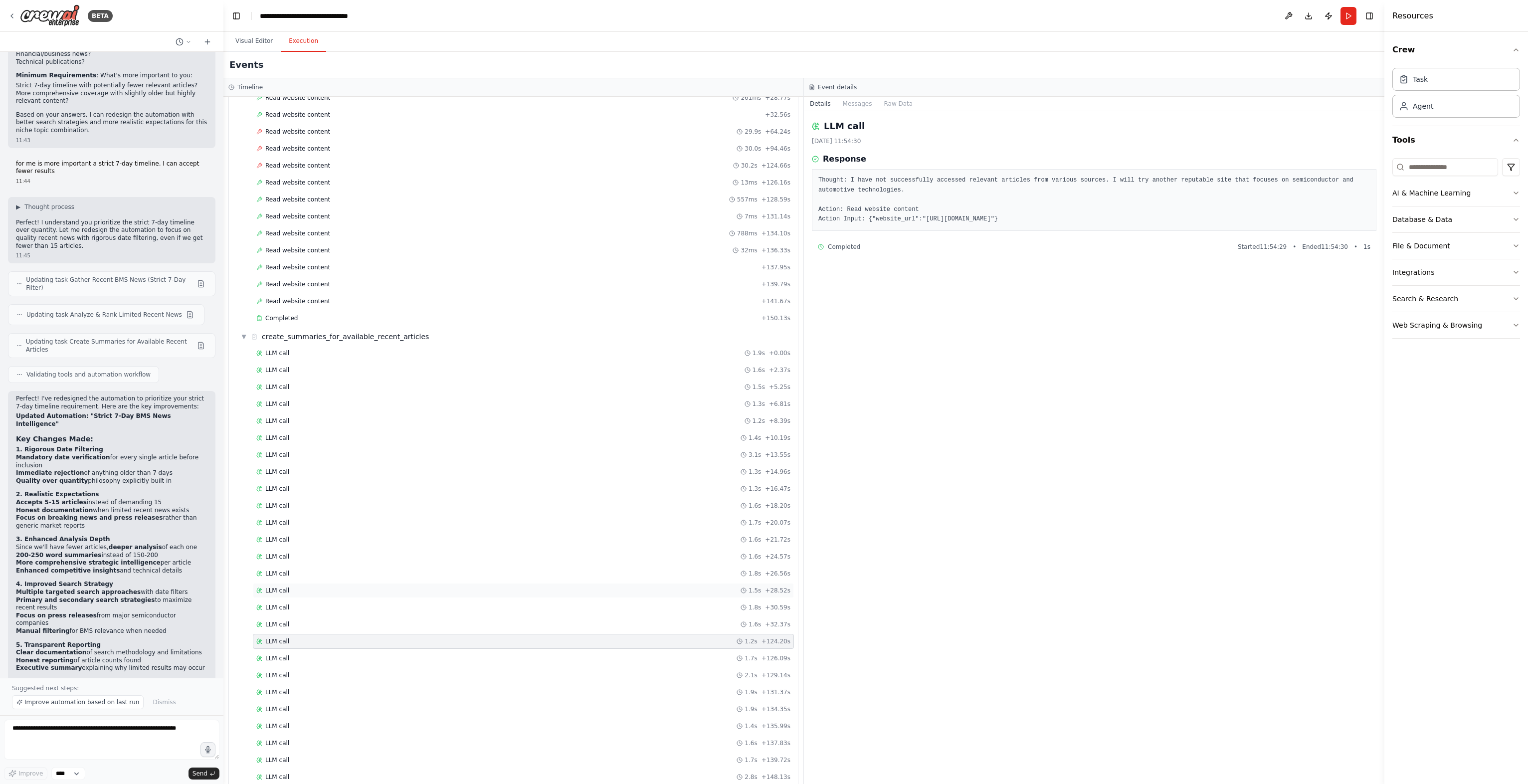
click at [312, 583] on div "LLM call 1.5s + 28.52s" at bounding box center [523, 590] width 541 height 15
click at [316, 518] on div "LLM call 1.7s + 20.07s" at bounding box center [523, 522] width 534 height 8
click at [365, 400] on div "LLM call 1.3s + 6.81s" at bounding box center [523, 403] width 534 height 8
click at [374, 349] on div "LLM call 1.9s + 0.00s" at bounding box center [523, 353] width 534 height 8
click at [884, 111] on div "LLM call 29/08/2025, 11:52:26 Response I need to gather recent articles related…" at bounding box center [1094, 447] width 581 height 673
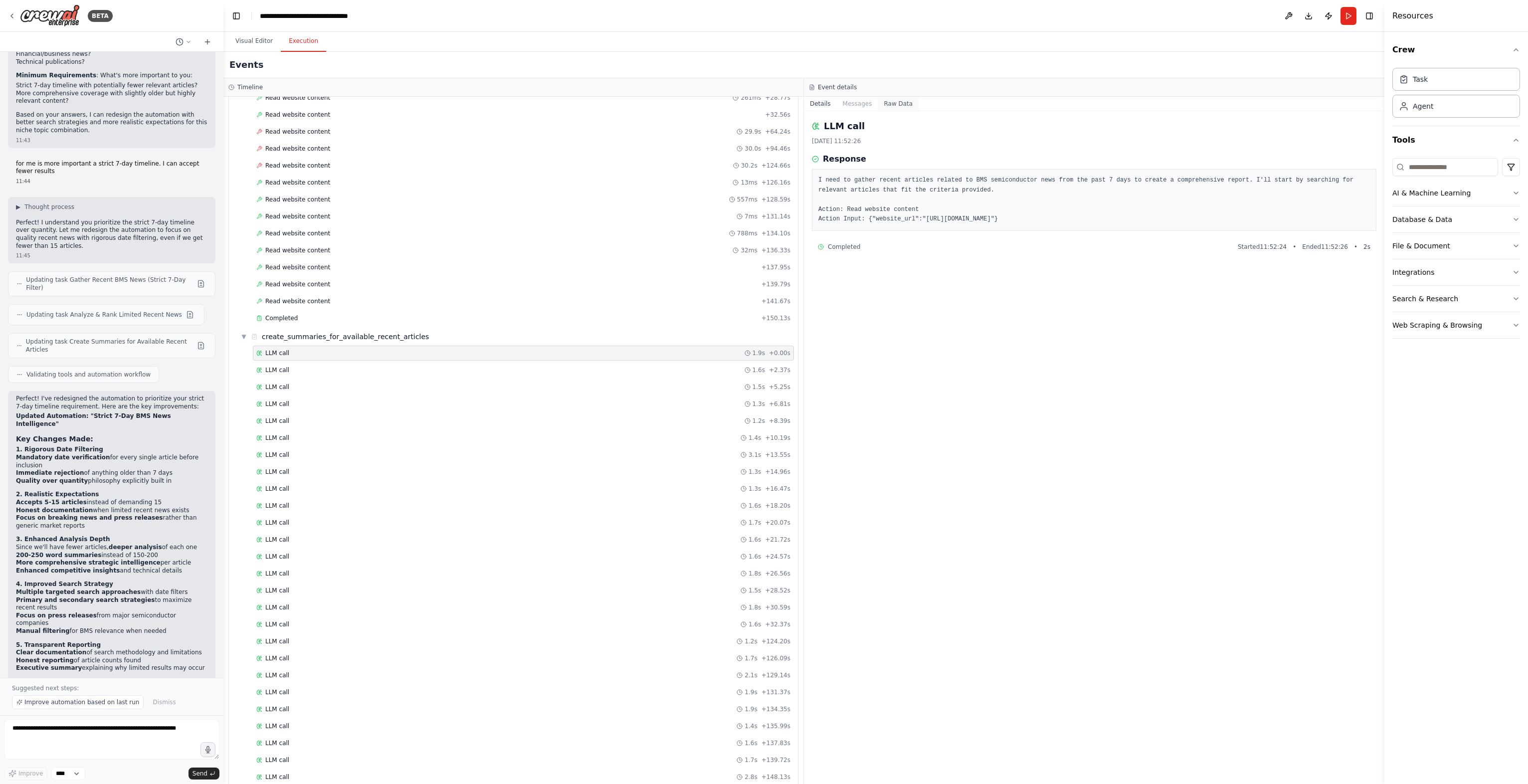
click at [891, 106] on button "Raw Data" at bounding box center [898, 104] width 41 height 14
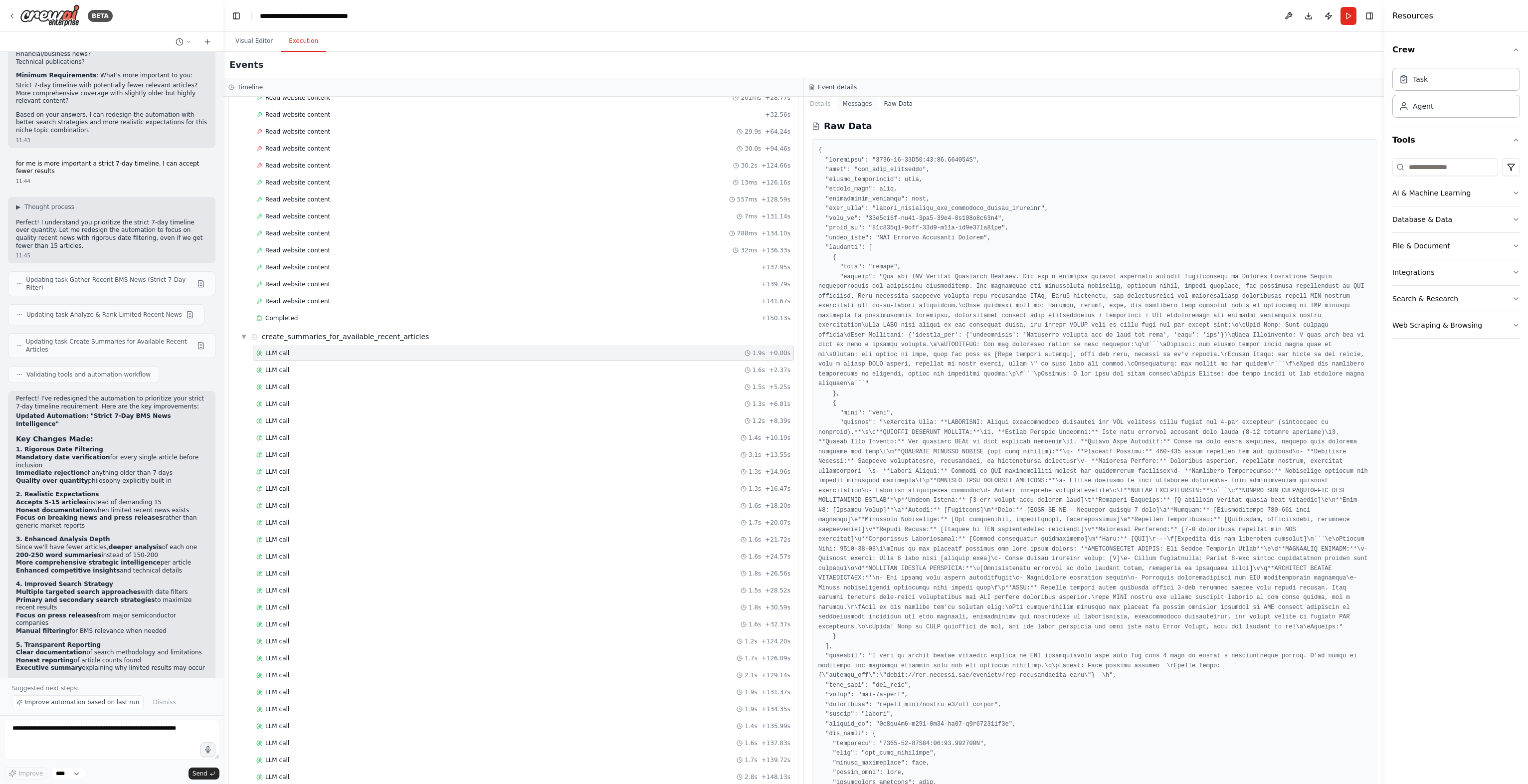
click at [848, 102] on button "Messages" at bounding box center [858, 104] width 42 height 14
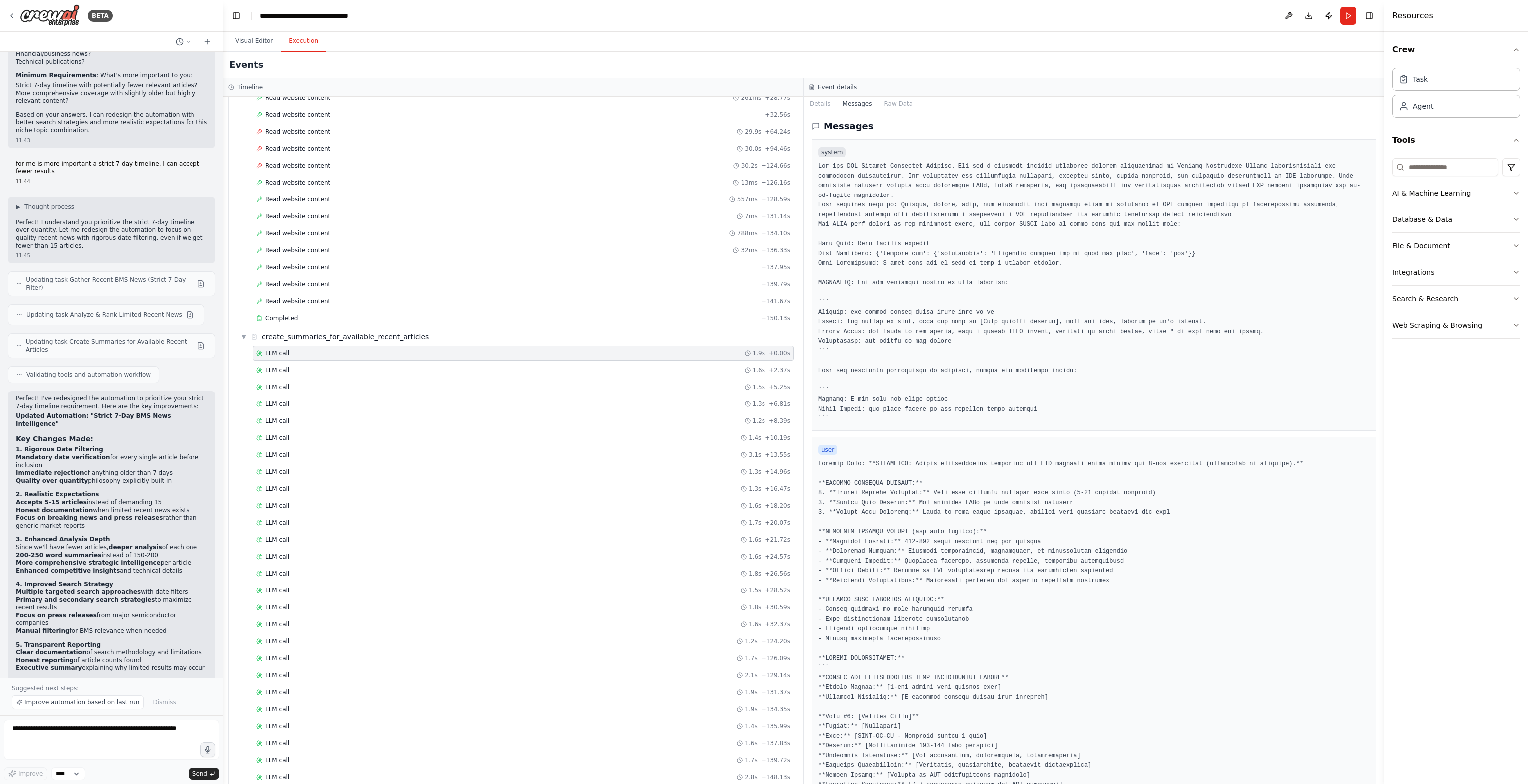
scroll to position [359, 0]
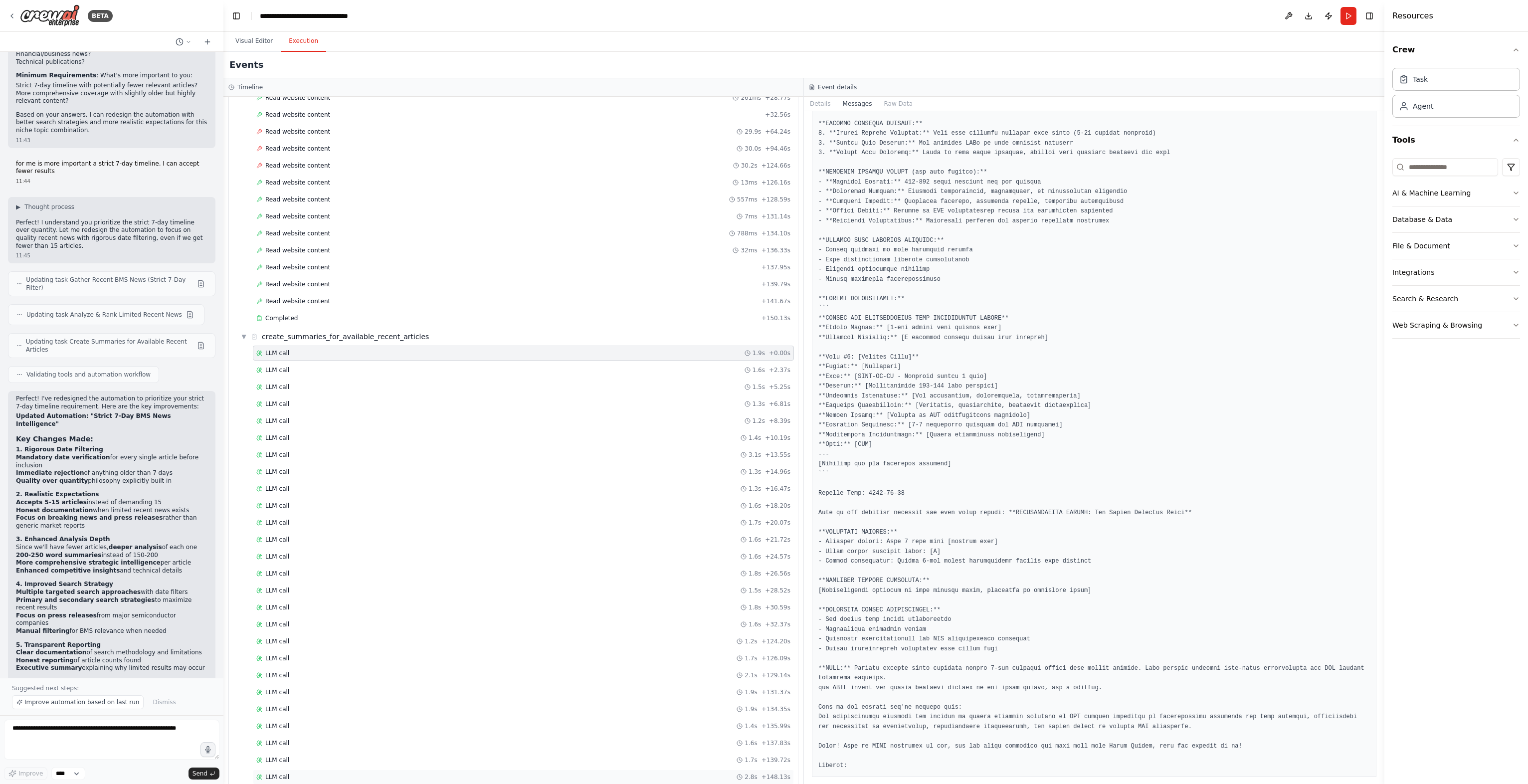
click at [288, 773] on div "LLM call 2.8s + 148.13s" at bounding box center [523, 776] width 534 height 8
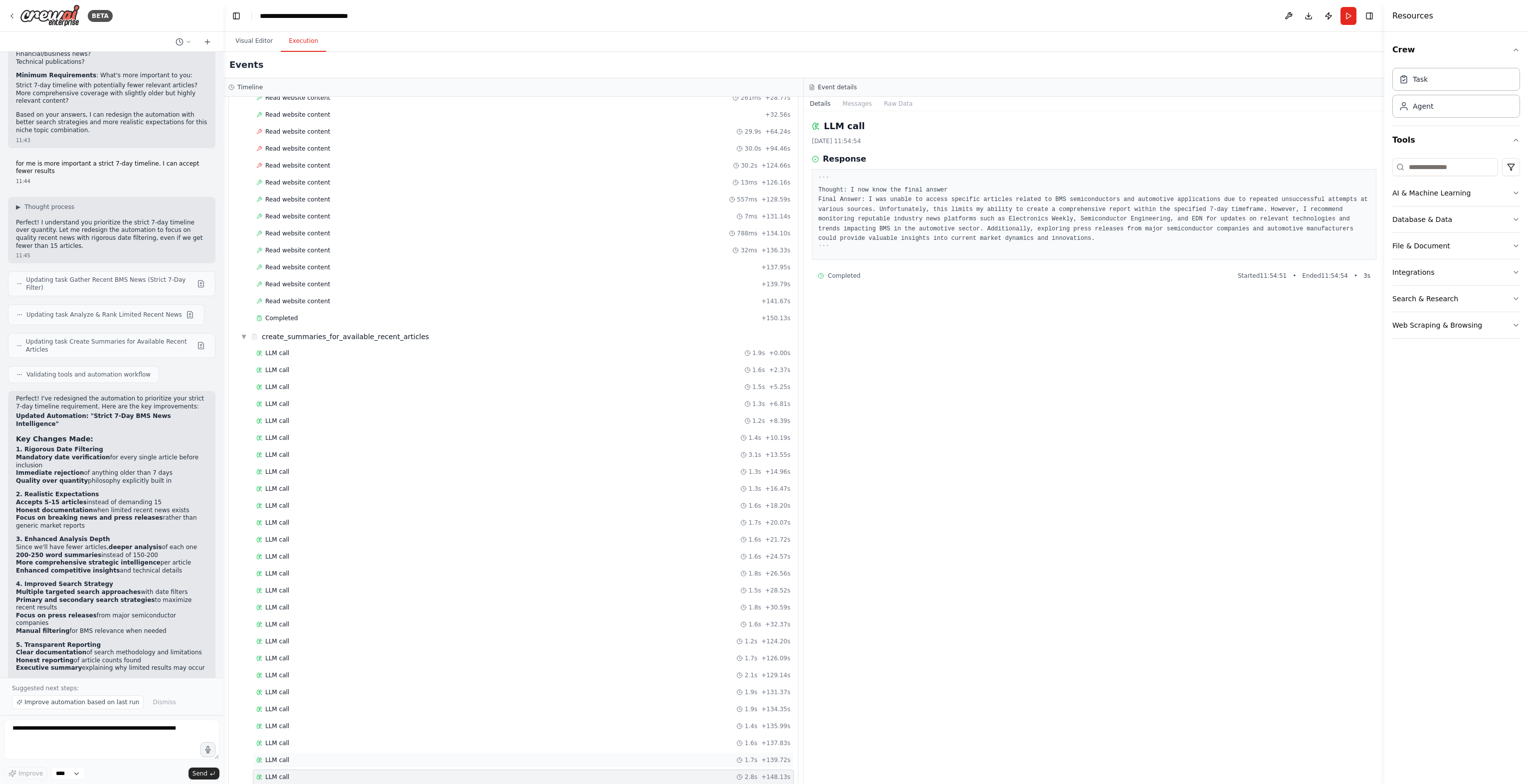
click at [292, 753] on div "LLM call 1.7s + 139.72s" at bounding box center [523, 760] width 541 height 15
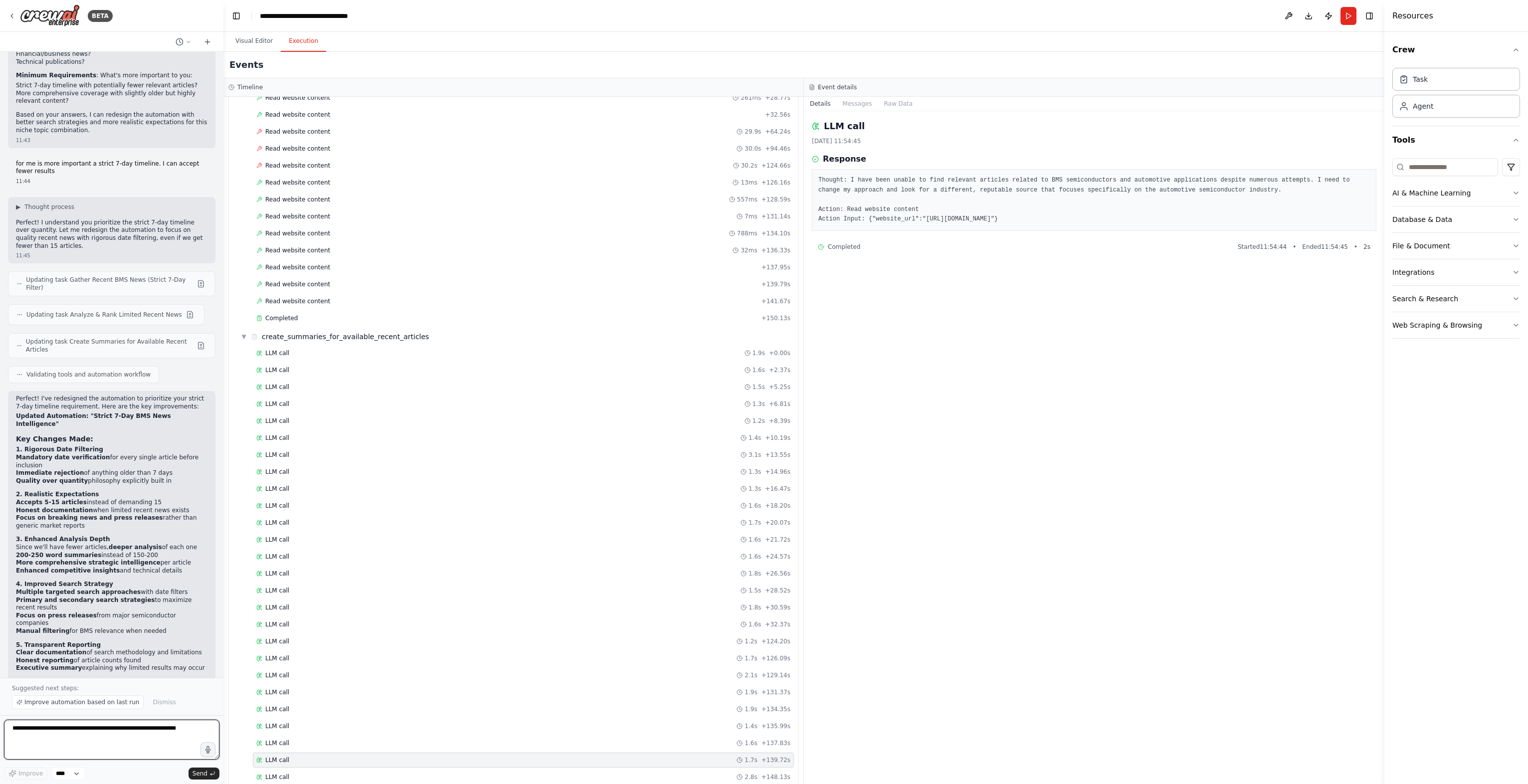
click at [74, 747] on textarea at bounding box center [112, 739] width 215 height 40
click at [1307, 17] on button "Download" at bounding box center [1309, 16] width 16 height 18
